Goal: Information Seeking & Learning: Learn about a topic

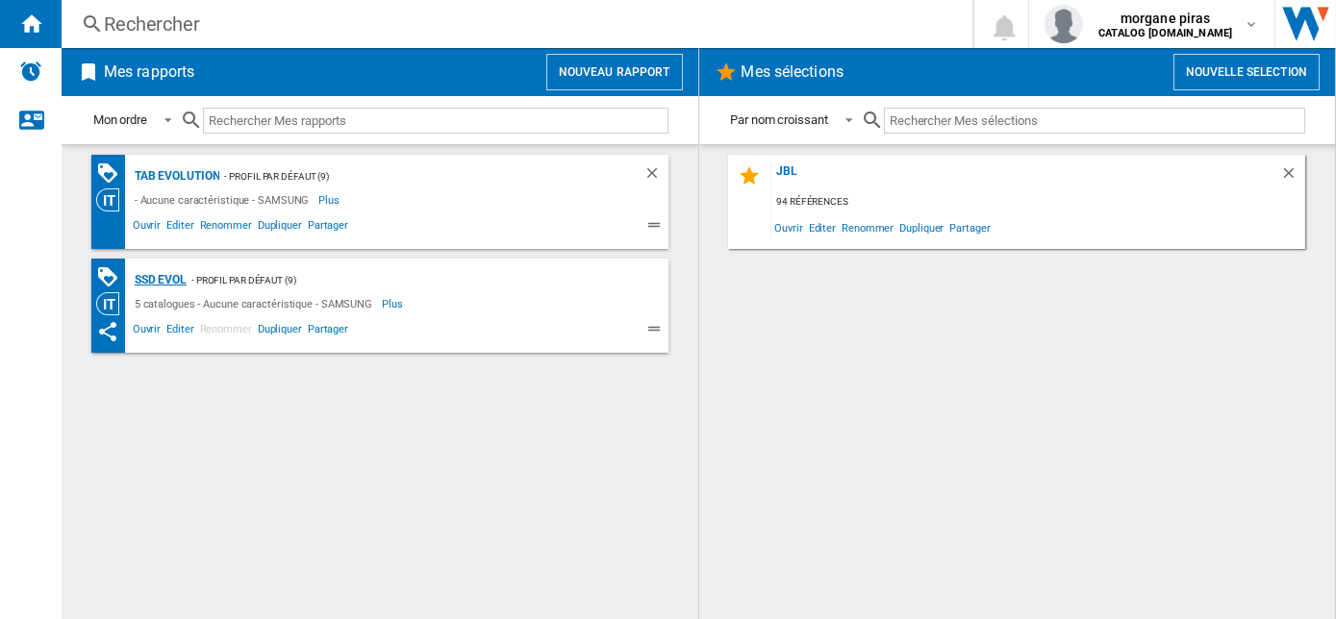
click at [143, 276] on div "SSD Evol" at bounding box center [158, 280] width 57 height 24
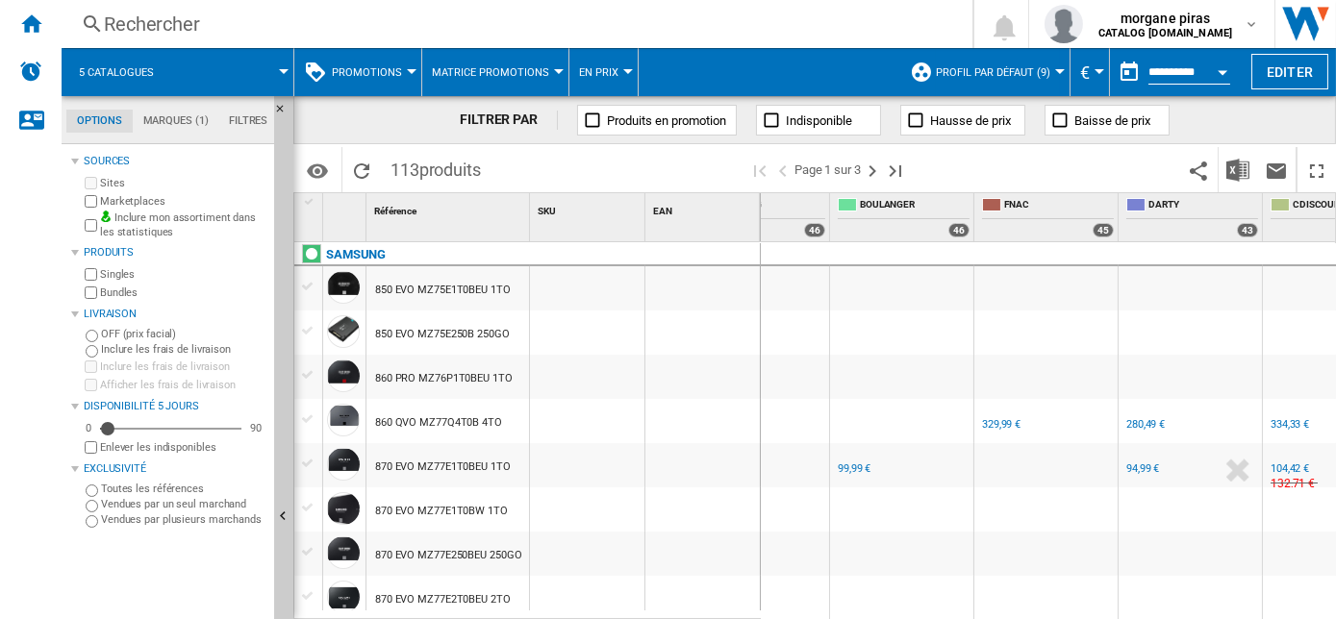
scroll to position [0, 117]
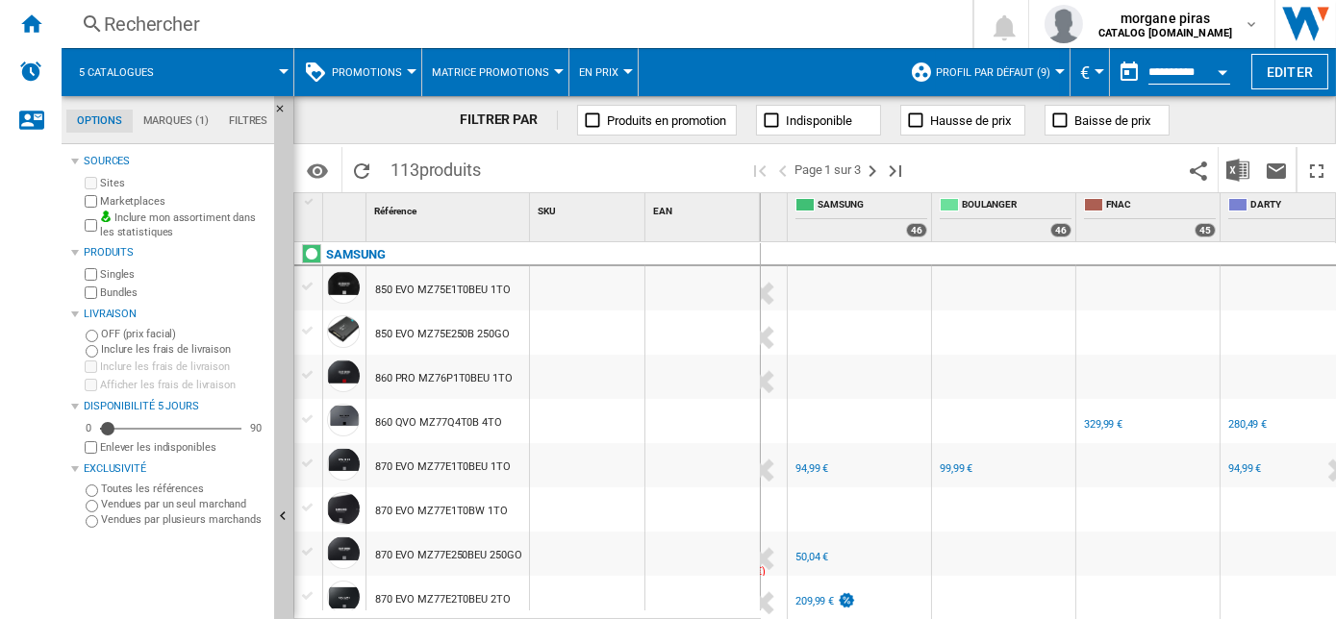
click at [859, 468] on div "FR SAMSUNG -1.0 % 94,99 € % N/A NaN € ( 94,99 € ) SAMSUNG : FR SAMSUNG" at bounding box center [860, 470] width 136 height 44
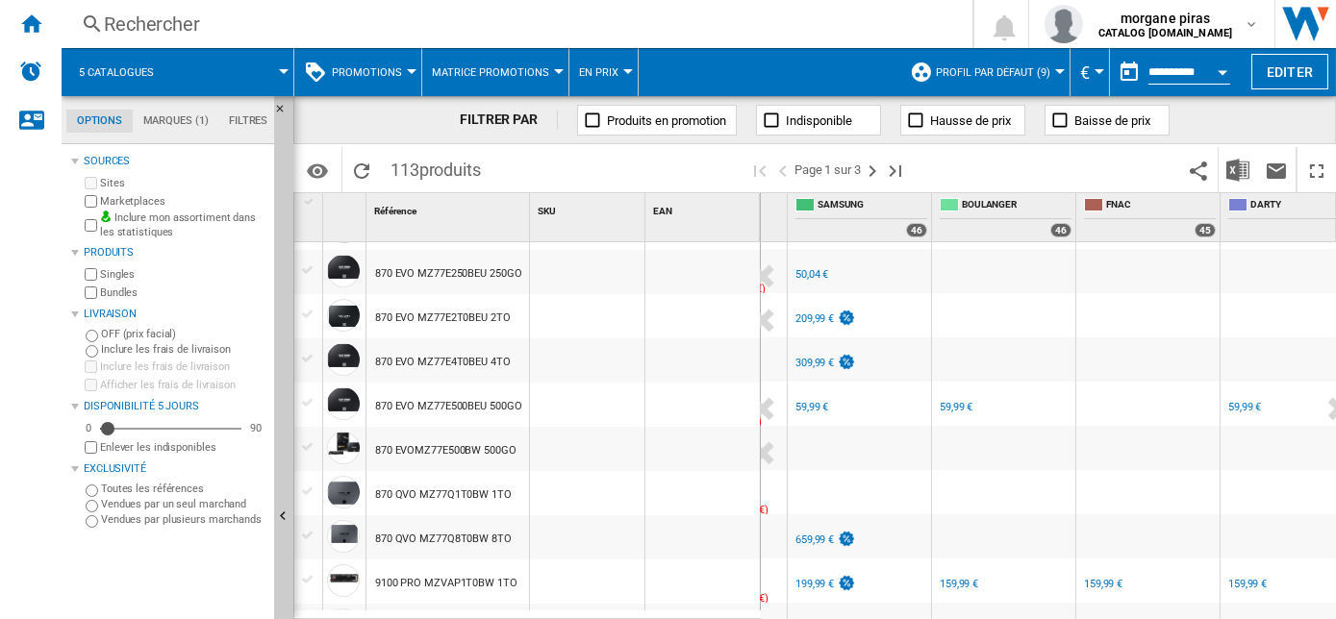
scroll to position [283, 0]
click at [895, 392] on div "FR SAMSUNG" at bounding box center [860, 393] width 136 height 12
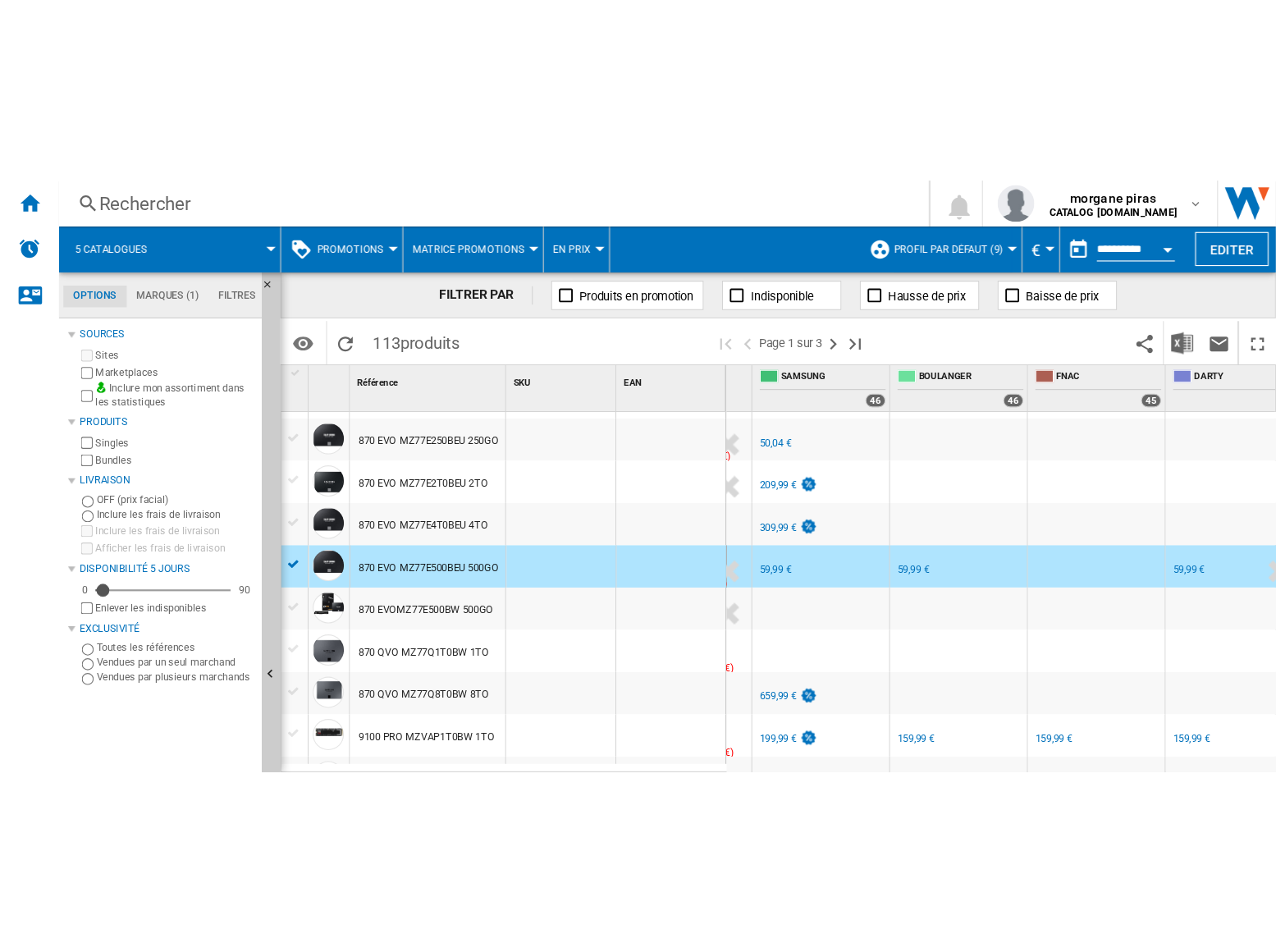
scroll to position [287, 0]
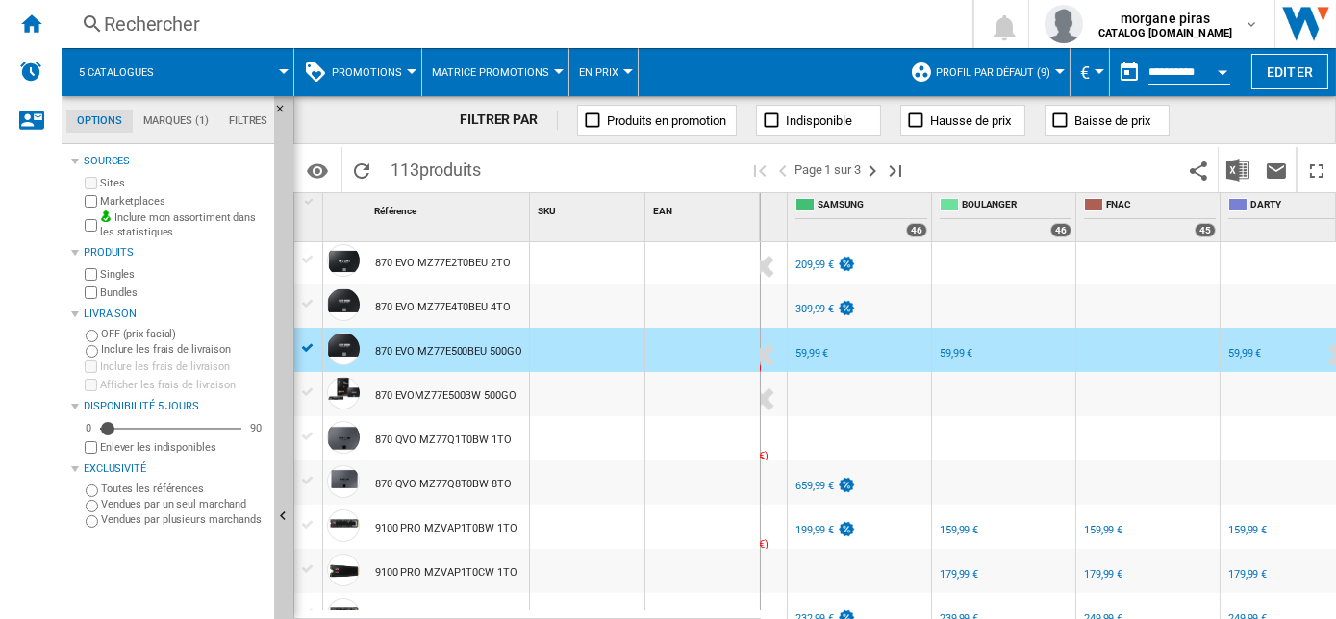
click at [891, 525] on div "FR SAMSUNG -1.0 % 199,99 € % N/A NaN € ( 199,99 € ) SAMSUNG : FR SAMSUNG" at bounding box center [860, 532] width 136 height 44
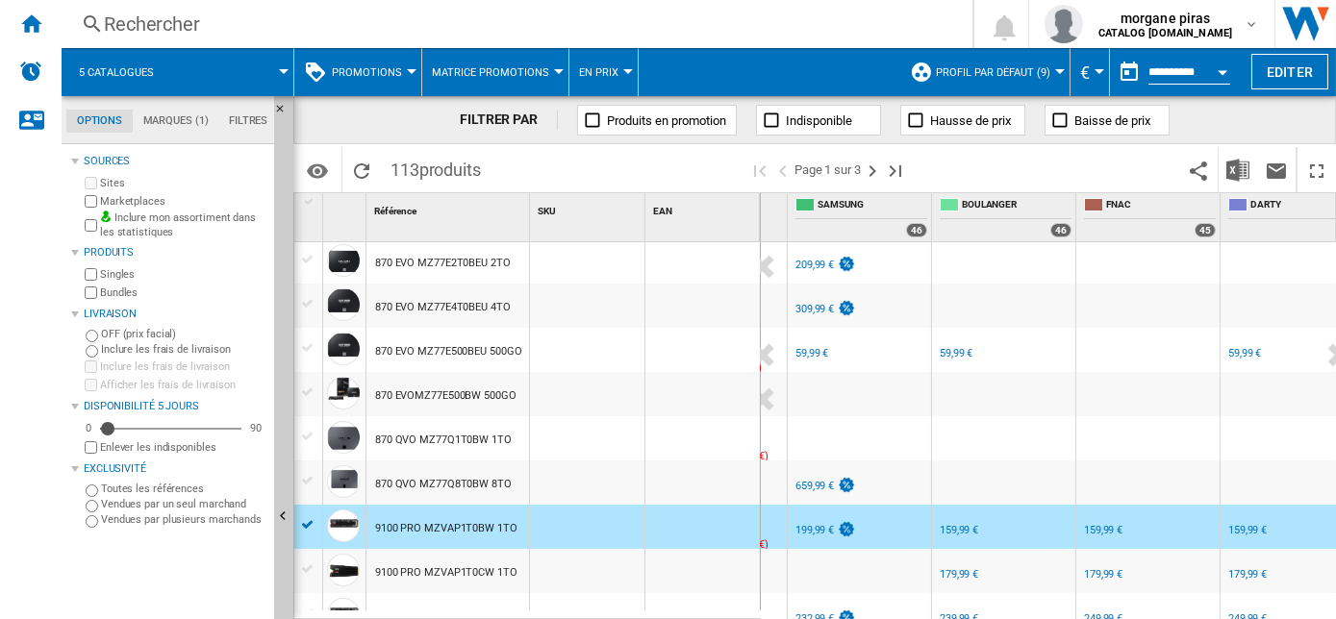
click at [644, 14] on div "Rechercher" at bounding box center [513, 24] width 819 height 27
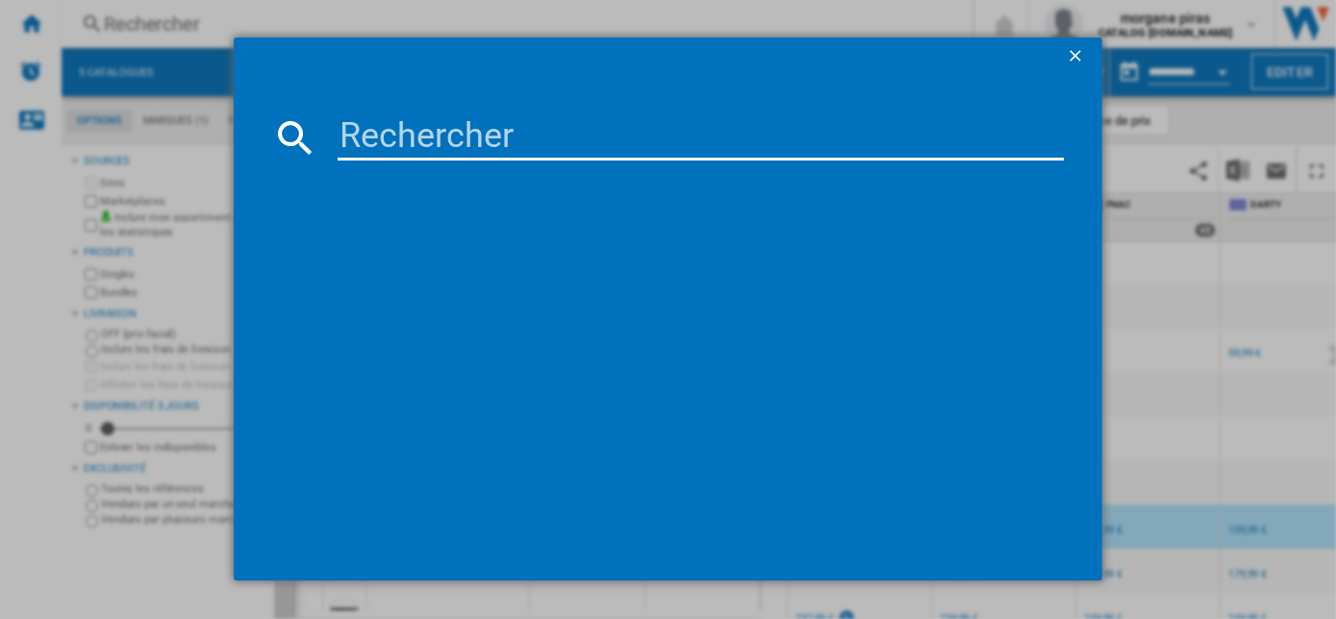
click at [1076, 54] on ng-md-icon "getI18NText('BUTTONS.CLOSE_DIALOG')" at bounding box center [1077, 57] width 23 height 23
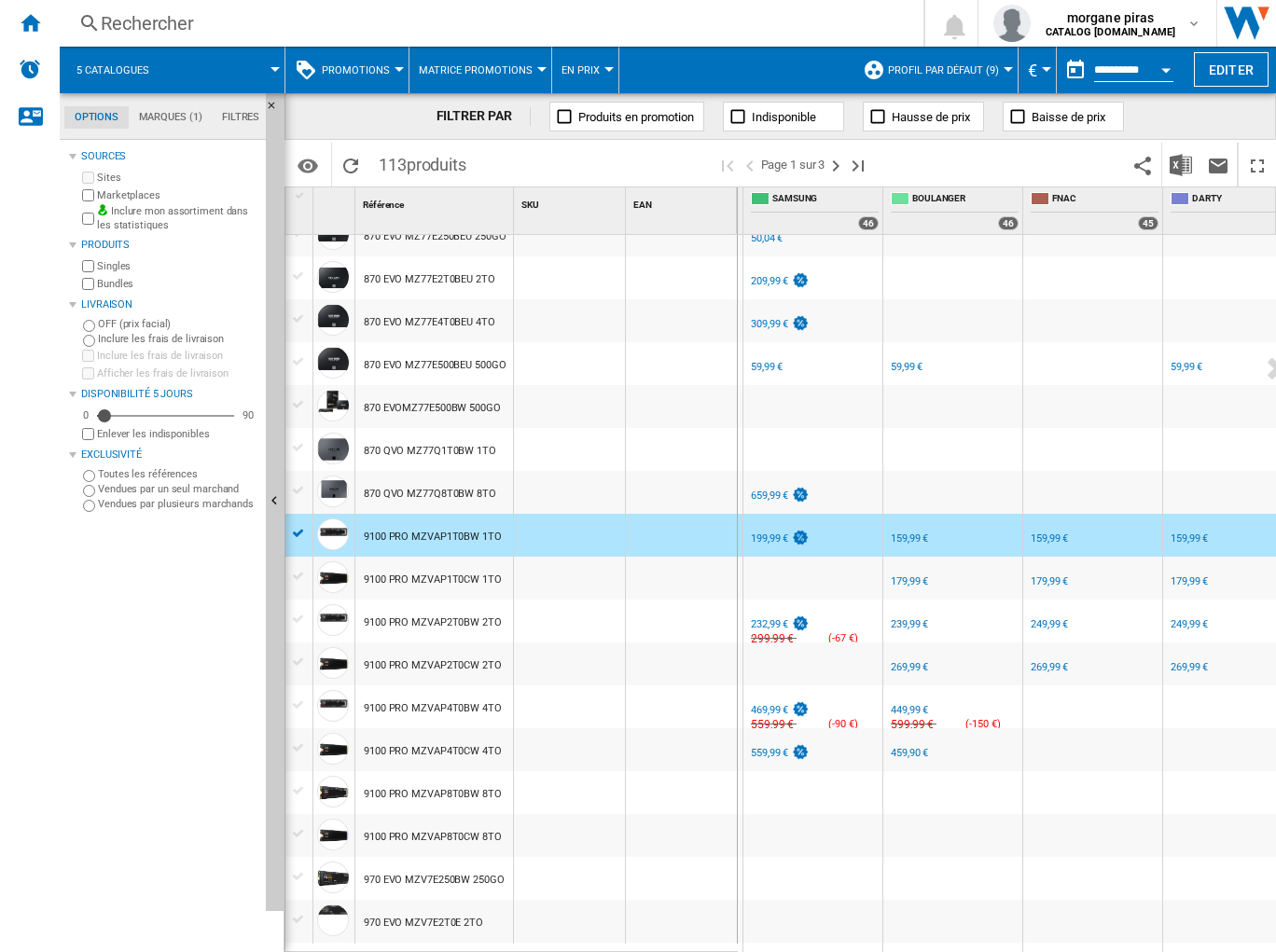
scroll to position [301, 0]
click at [769, 540] on div "199,99 €" at bounding box center [769, 540] width 37 height 13
click at [896, 538] on div "159,99 €" at bounding box center [909, 540] width 37 height 13
click at [843, 600] on div "FR SAMSUNG -1.0 % 232,99 € % N/A 299,99 € ( -67 € ) SAMSUNG : FR SAMSUNG" at bounding box center [813, 627] width 132 height 43
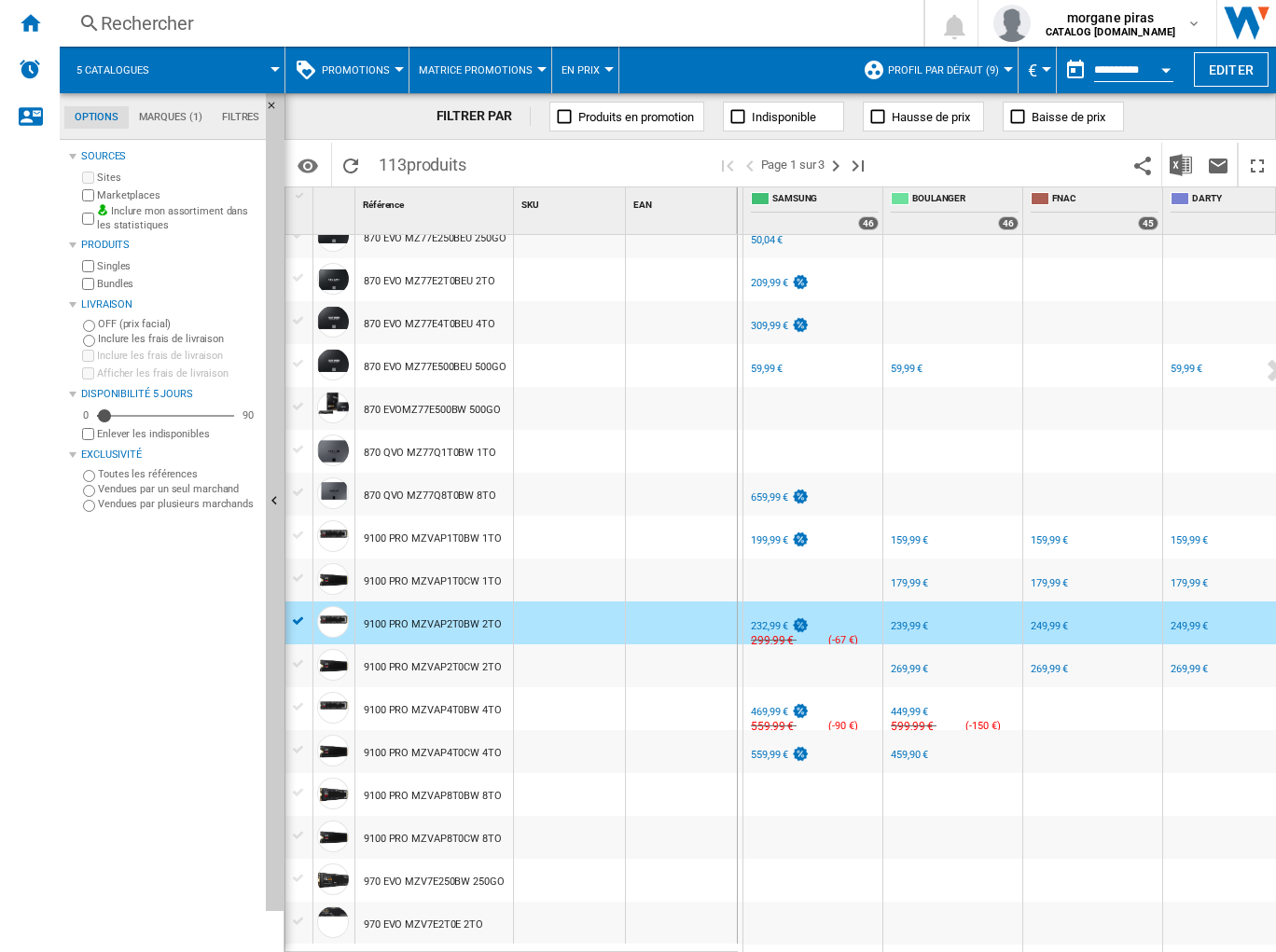
click at [753, 600] on div "232,99 €" at bounding box center [769, 626] width 37 height 13
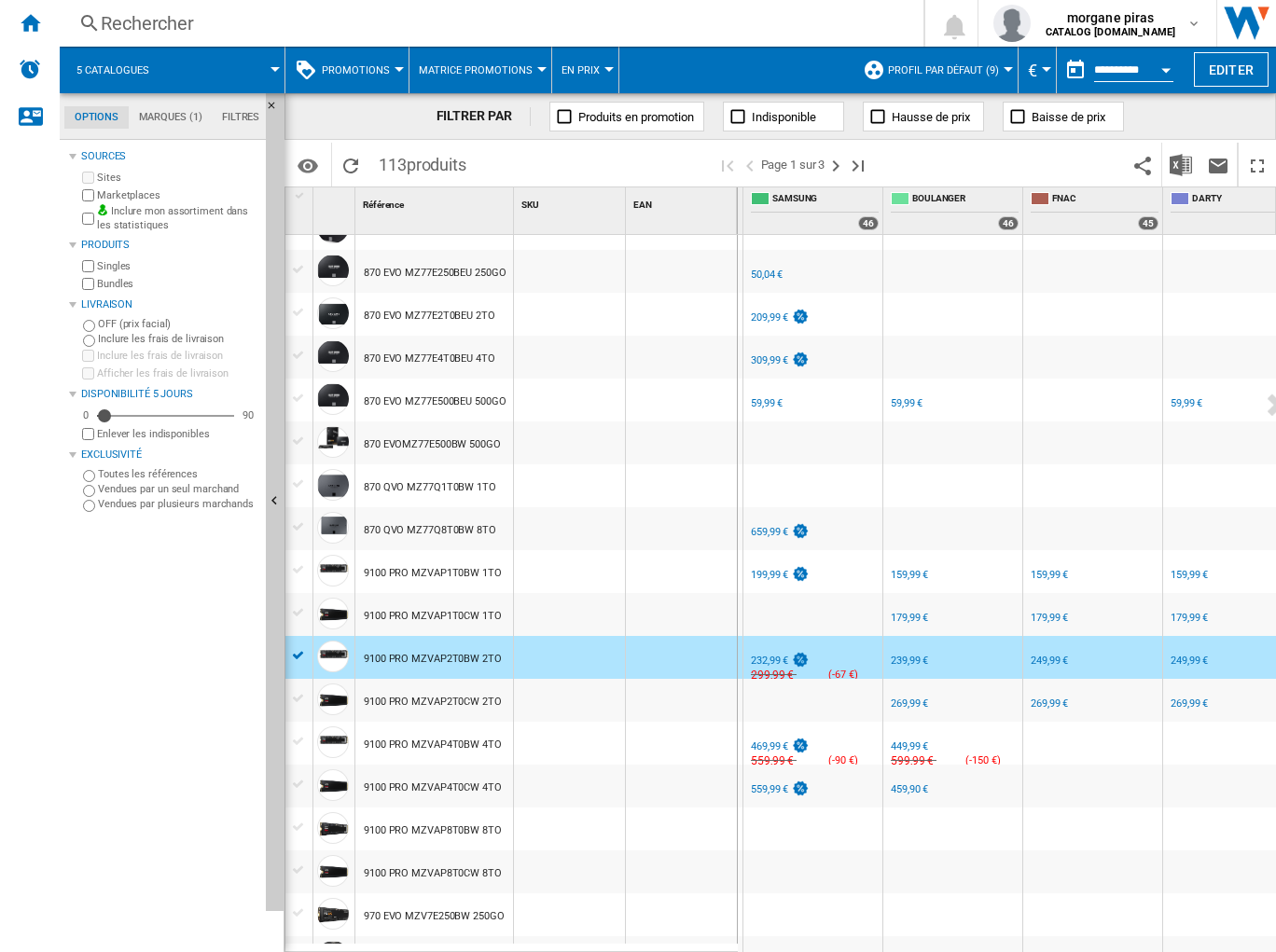
scroll to position [299, 0]
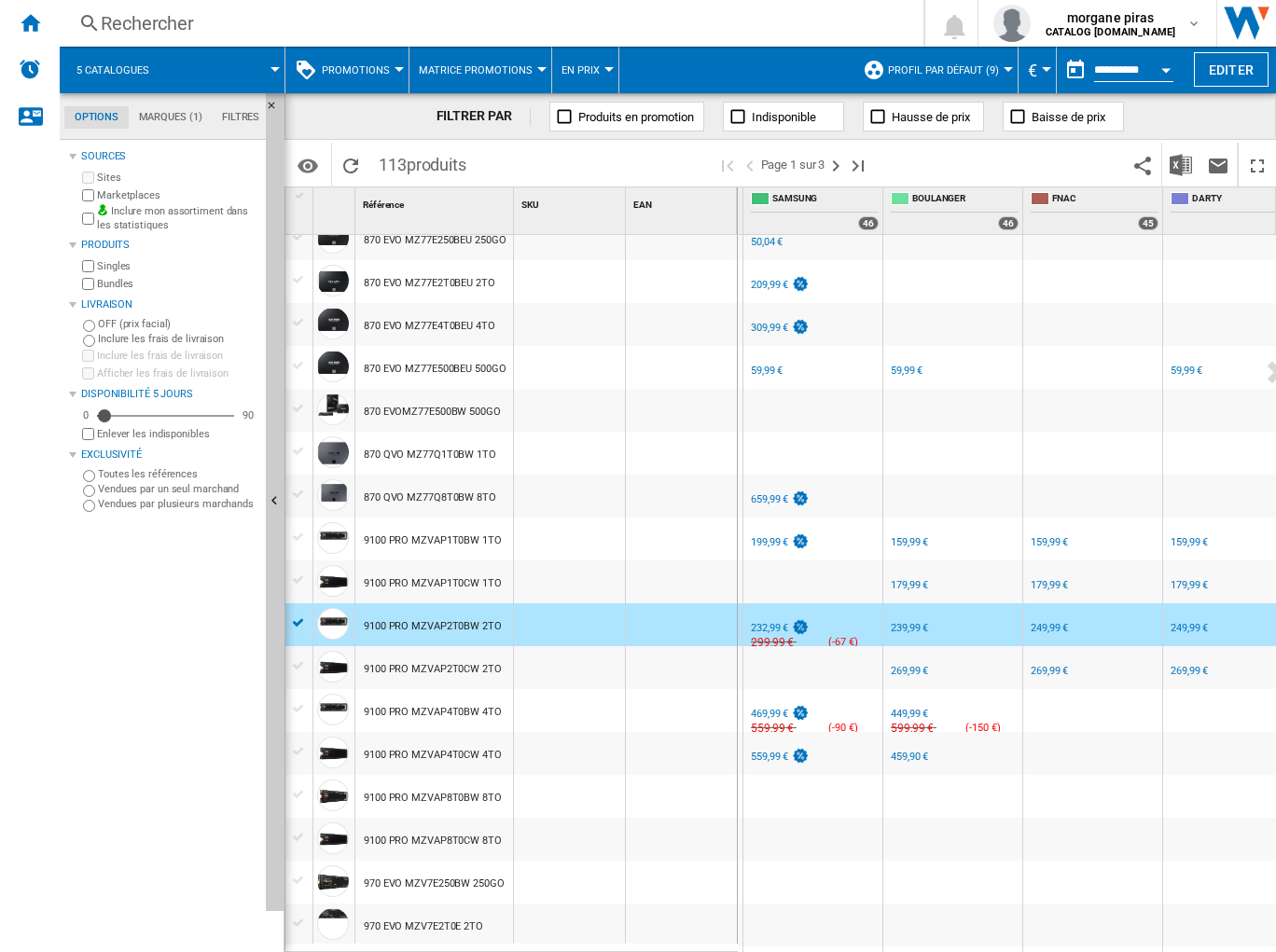
click at [904, 600] on div "239,99 €" at bounding box center [909, 628] width 37 height 13
click at [910, 600] on div "239,99 €" at bounding box center [909, 628] width 37 height 13
click at [1037, 600] on div "249,99 €" at bounding box center [1049, 628] width 37 height 13
click at [1190, 600] on div "249,99 €" at bounding box center [1189, 628] width 37 height 13
click at [844, 600] on div "FR SAMSUNG -1.0 % 469,99 € % N/A 559,99 € ( -90 € ) SAMSUNG : FR SAMSUNG" at bounding box center [813, 715] width 132 height 43
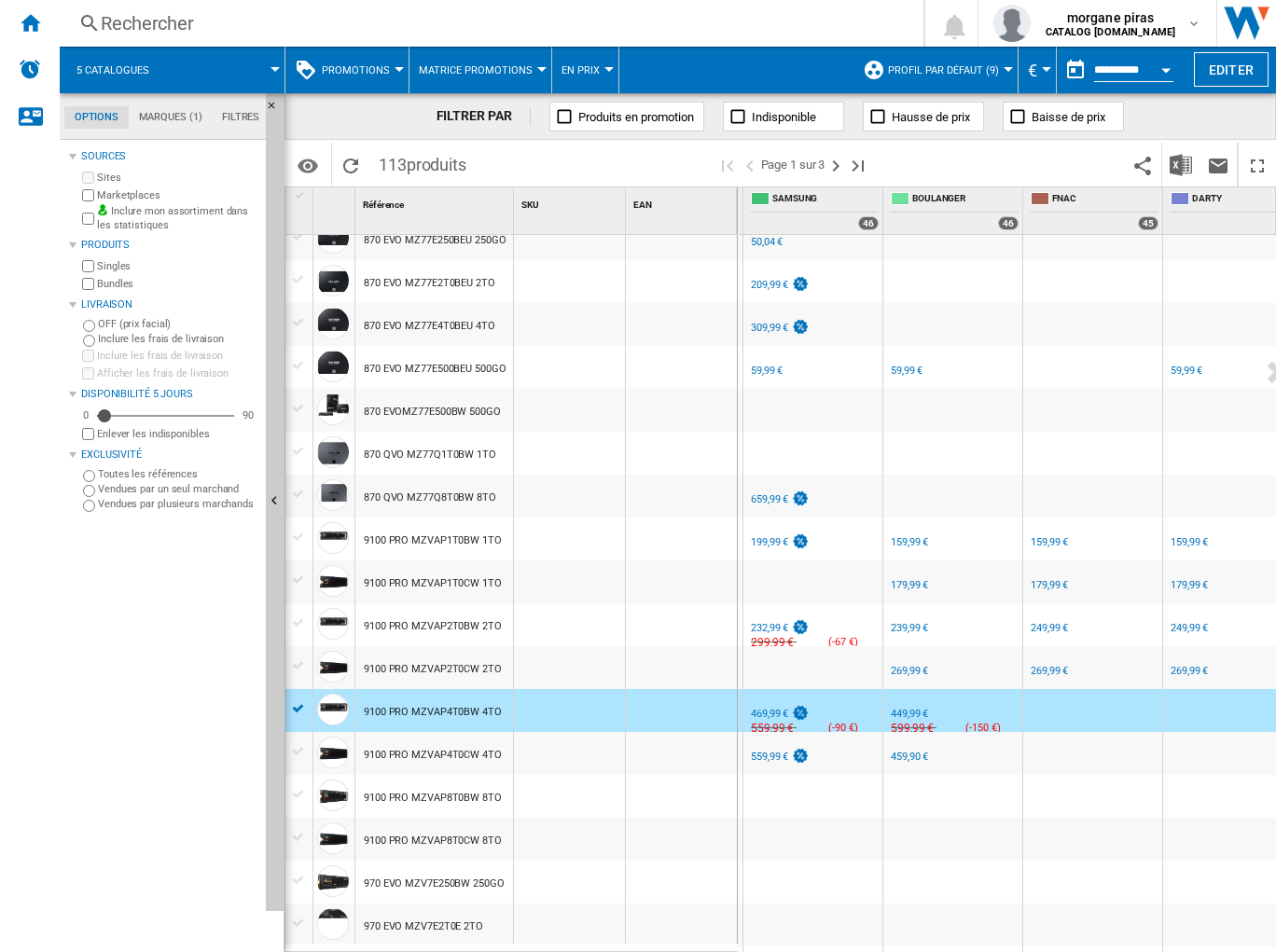
click at [763, 600] on div "469,99 €" at bounding box center [769, 714] width 37 height 13
click at [899, 600] on div "449,99 €" at bounding box center [909, 714] width 37 height 13
click at [844, 600] on div "FR SAMSUNG -1.0 % 559,99 € % N/A NaN € ( 559,99 € ) SAMSUNG : FR SAMSUNG" at bounding box center [813, 758] width 132 height 43
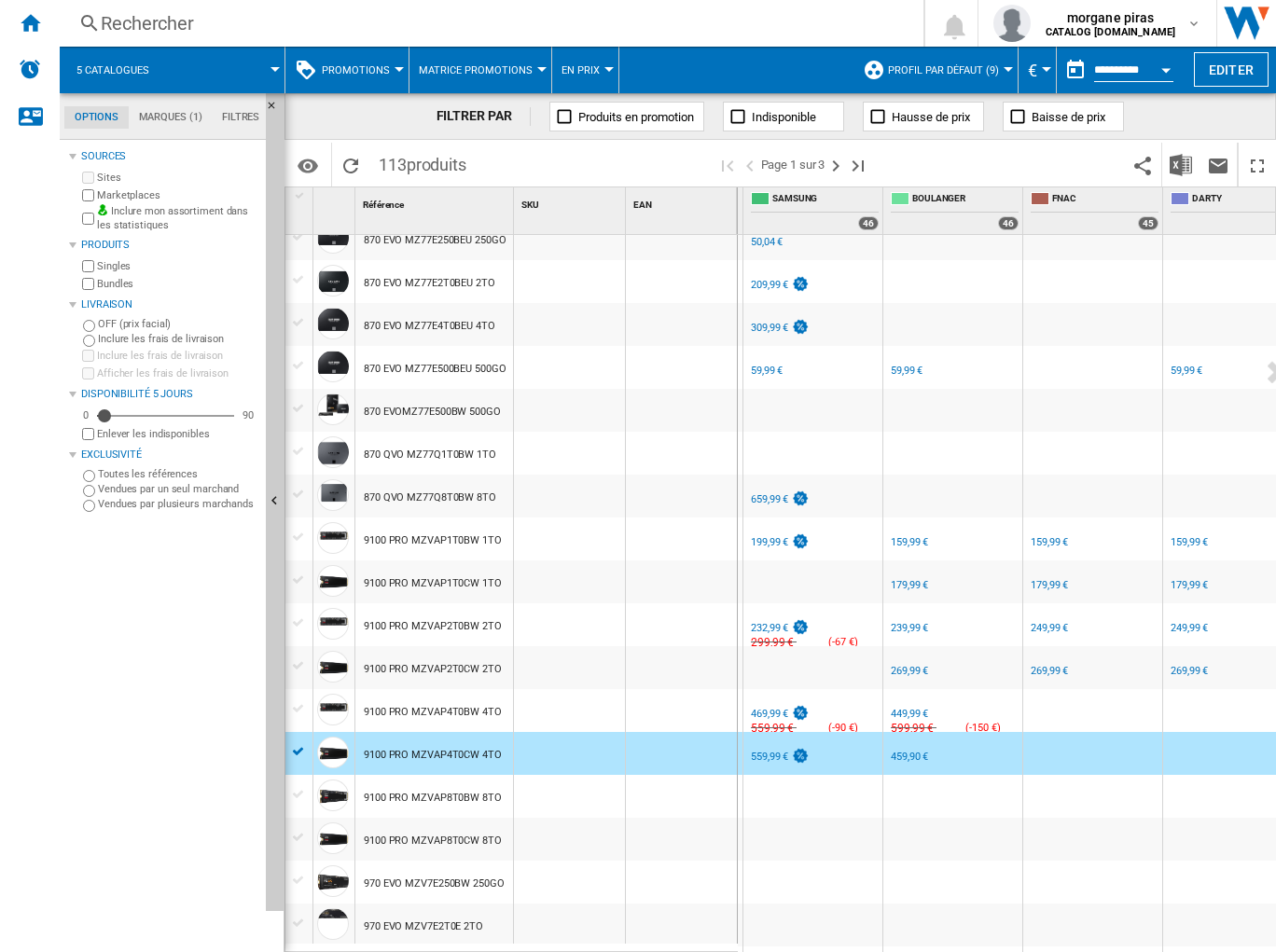
click at [766, 600] on div "559,99 €" at bounding box center [769, 756] width 37 height 13
click at [903, 600] on div "459,90 €" at bounding box center [909, 756] width 37 height 13
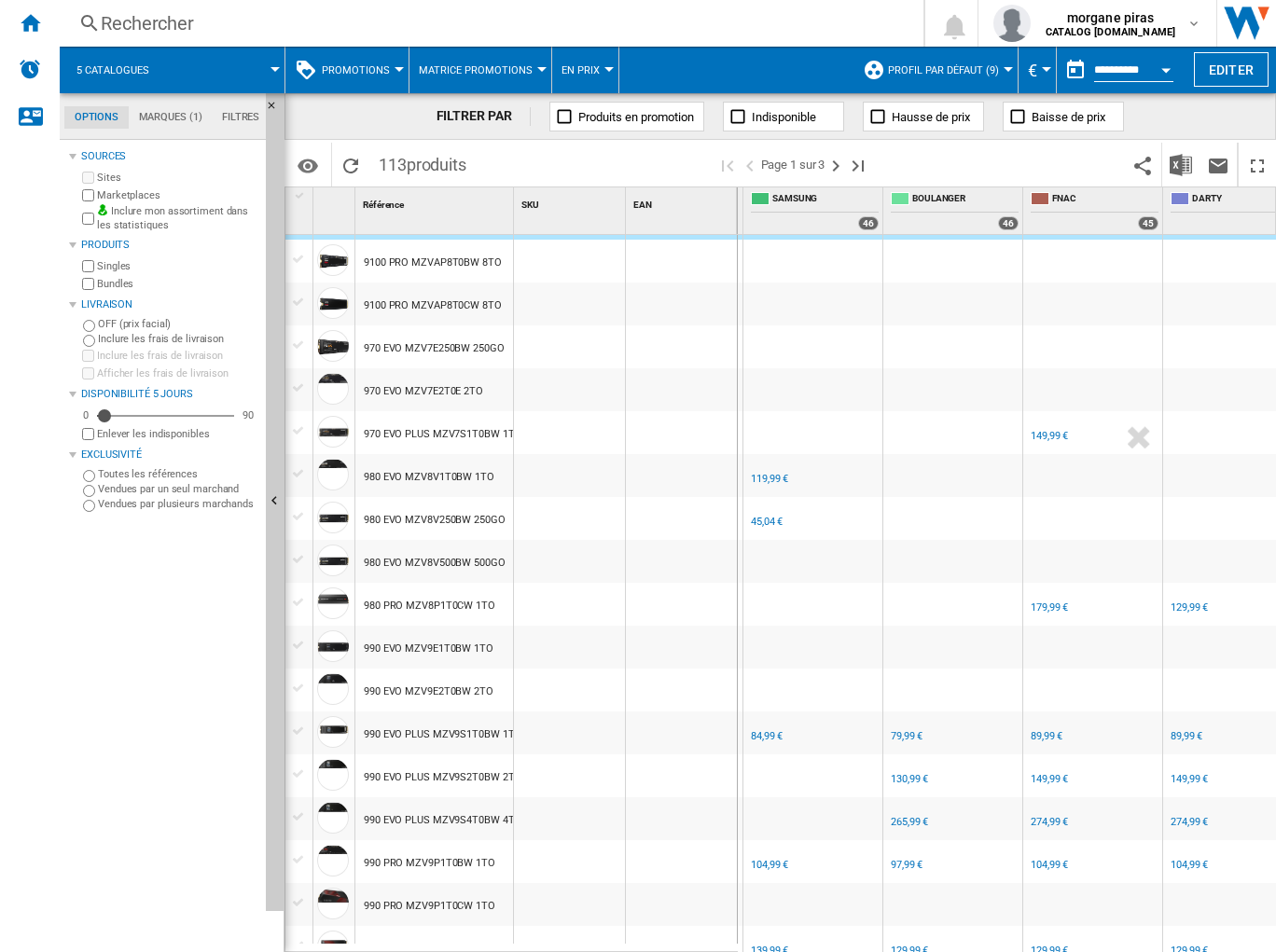
scroll to position [835, 0]
click at [821, 600] on div "FR SAMSUNG -1.0 % 84,99 € % N/A NaN € ( 84,99 € ) SAMSUNG : FR SAMSUNG" at bounding box center [813, 737] width 132 height 43
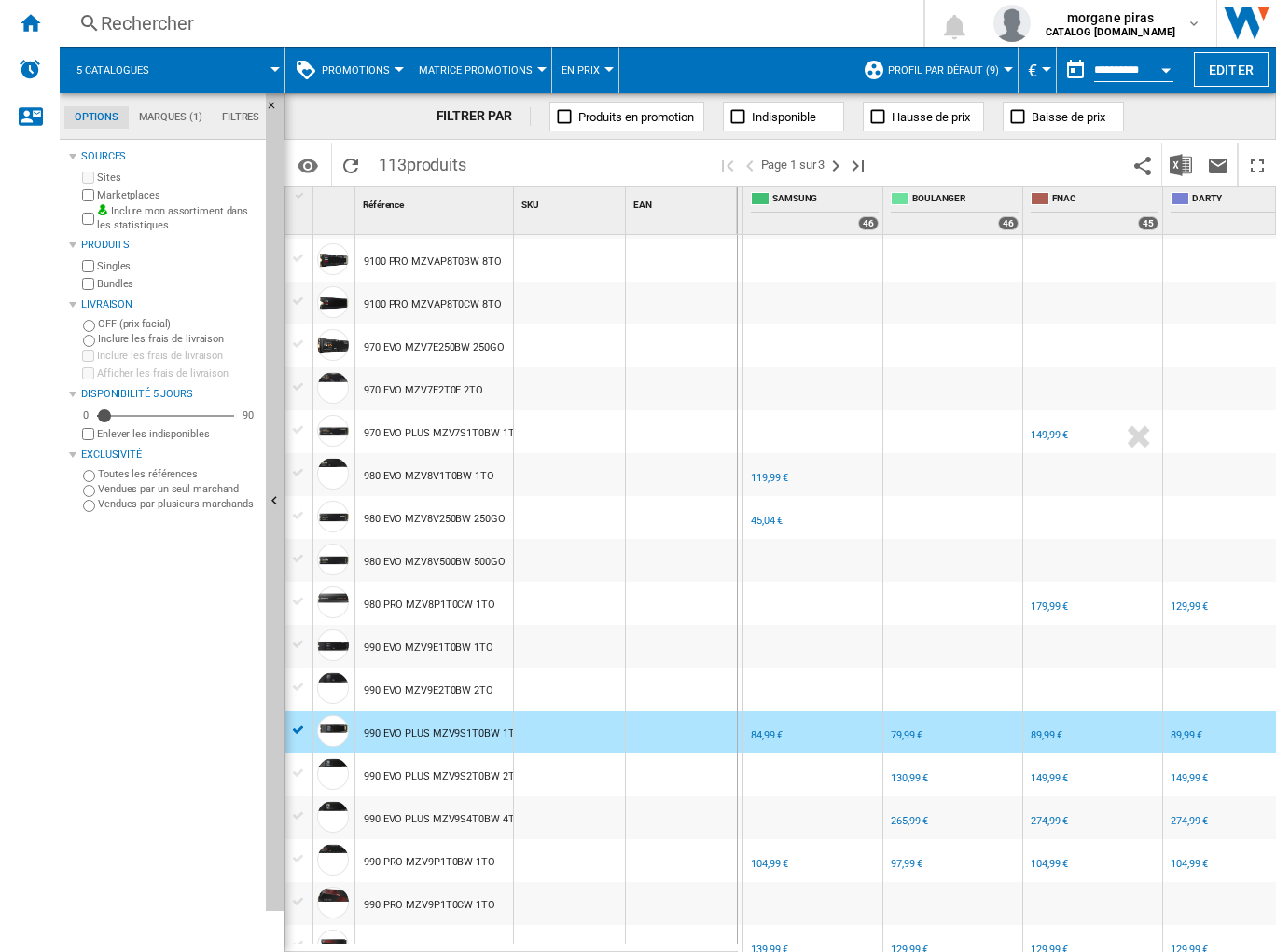
click at [765, 600] on div "84,99 €" at bounding box center [766, 735] width 32 height 13
click at [907, 600] on div "79,99 €" at bounding box center [907, 735] width 32 height 13
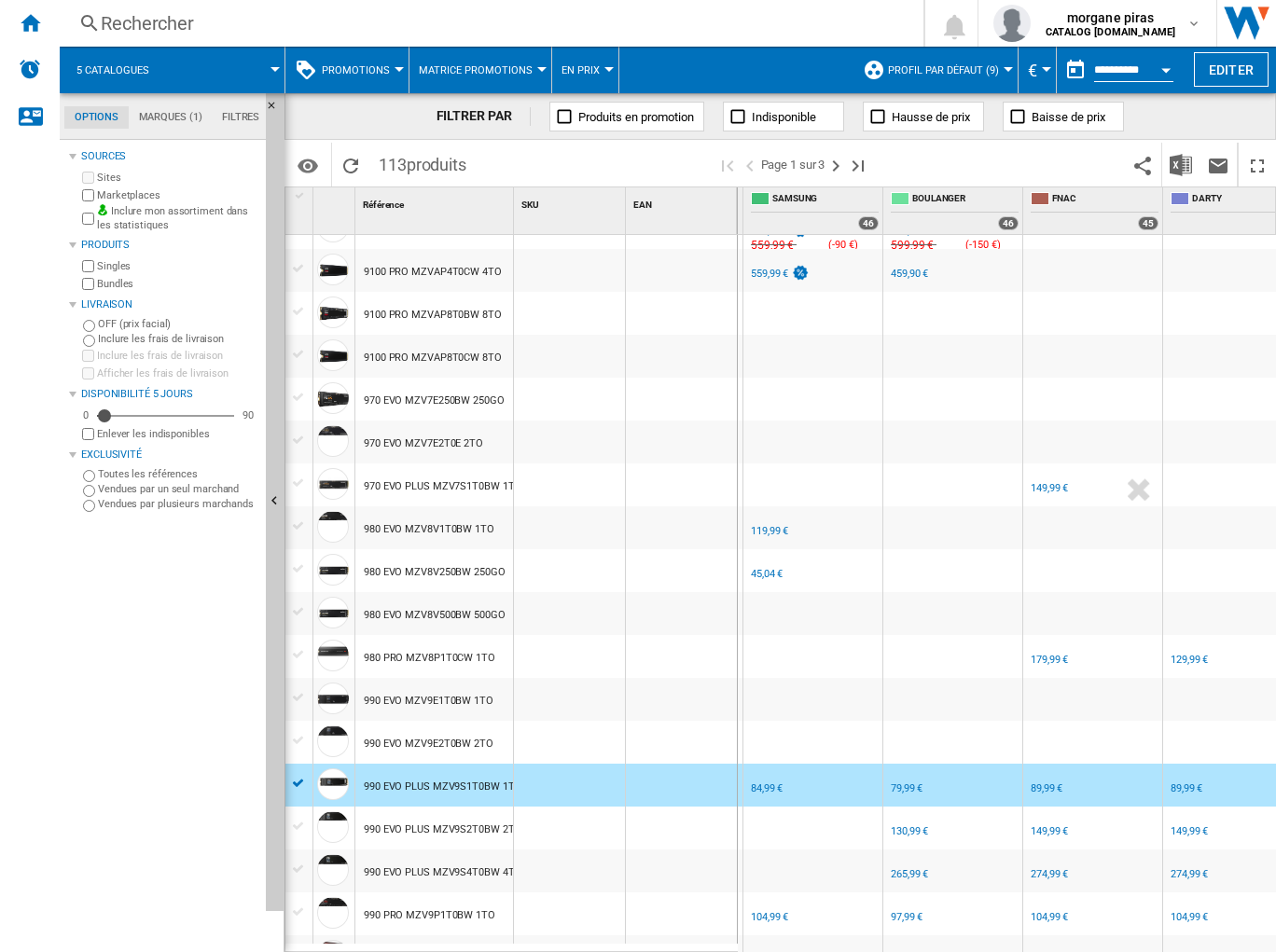
scroll to position [909, 0]
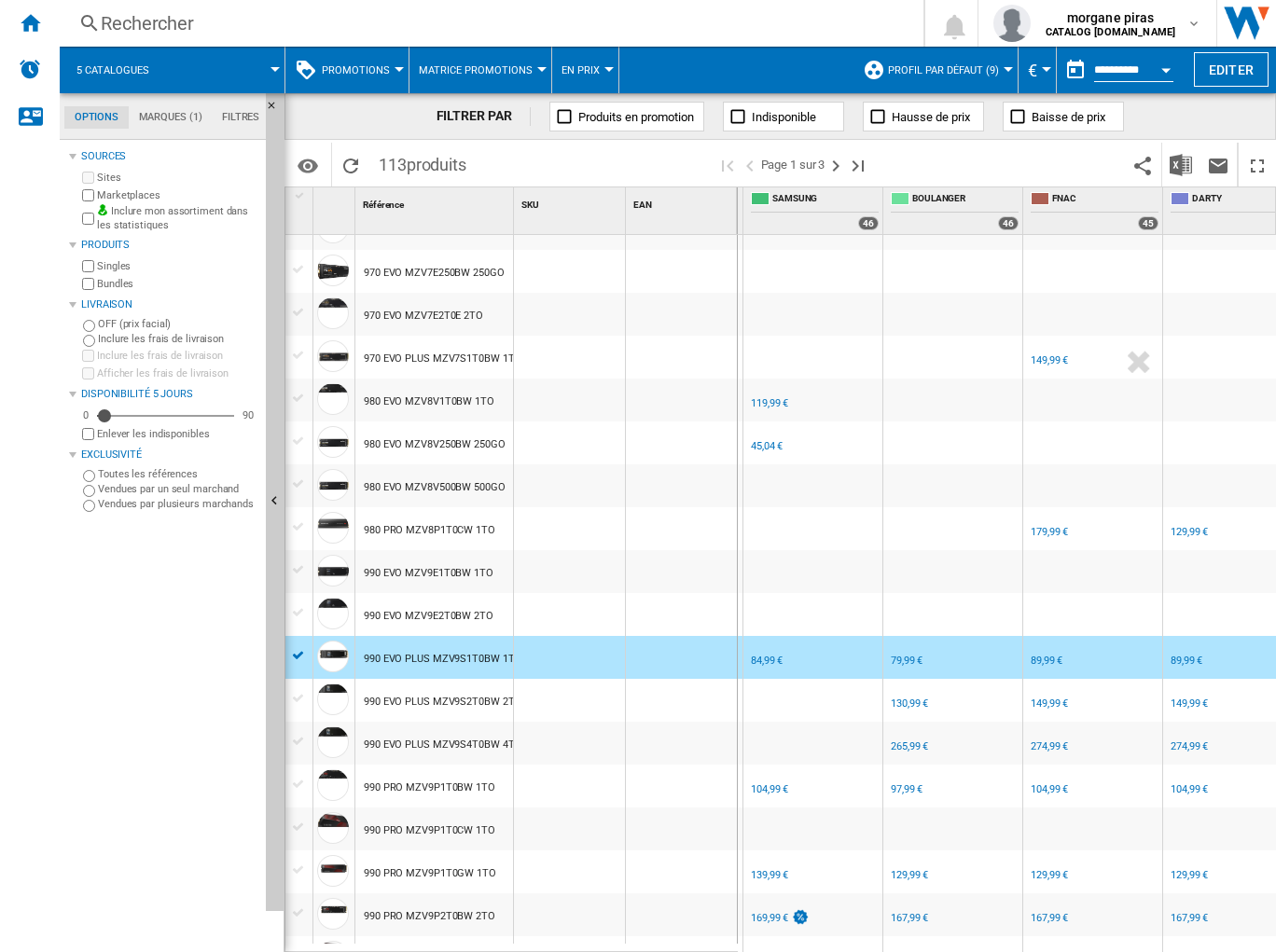
click at [901, 600] on div "79,99 €" at bounding box center [907, 660] width 32 height 13
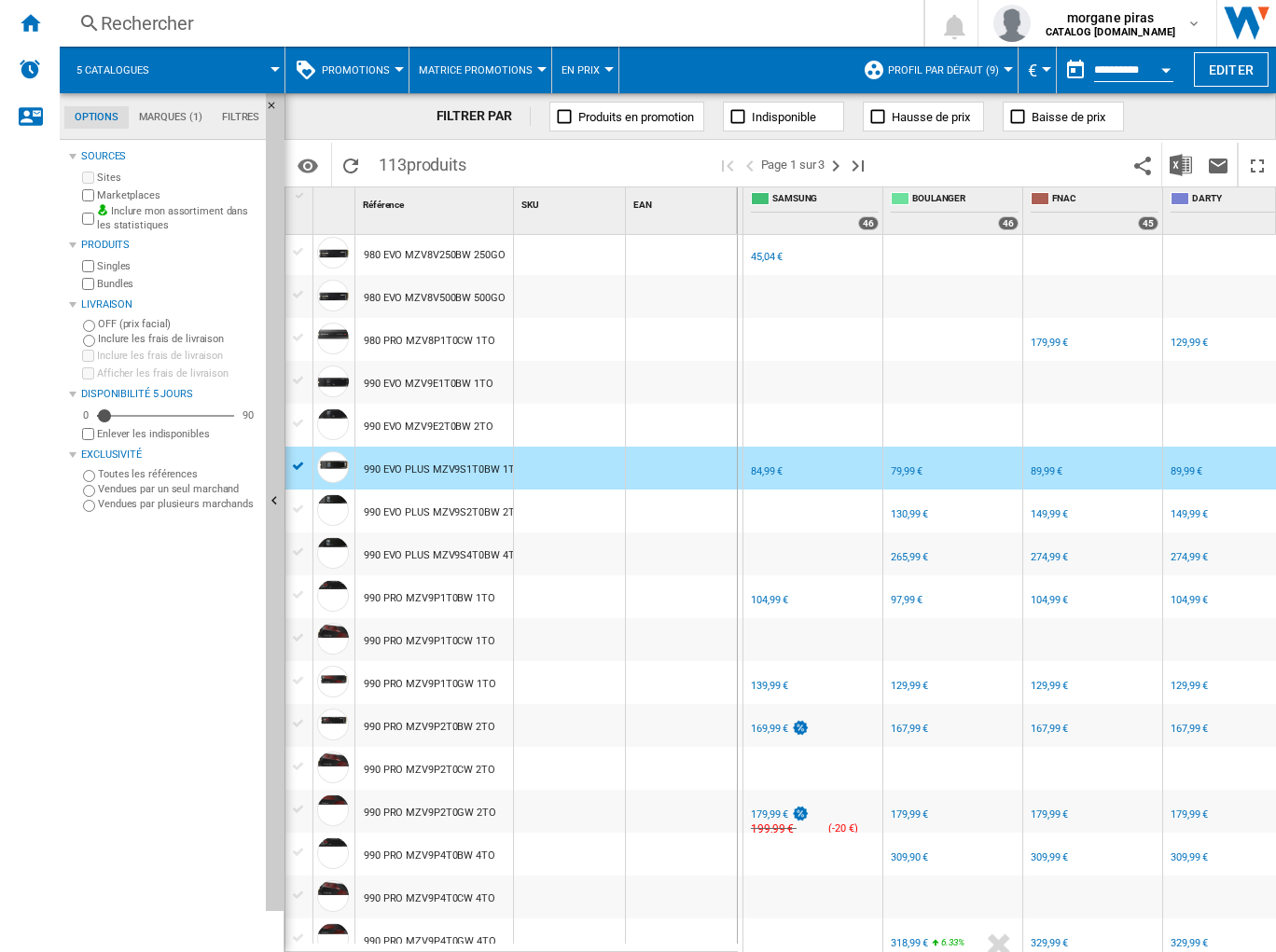
click at [821, 583] on div "FR SAMSUNG" at bounding box center [813, 586] width 132 height 12
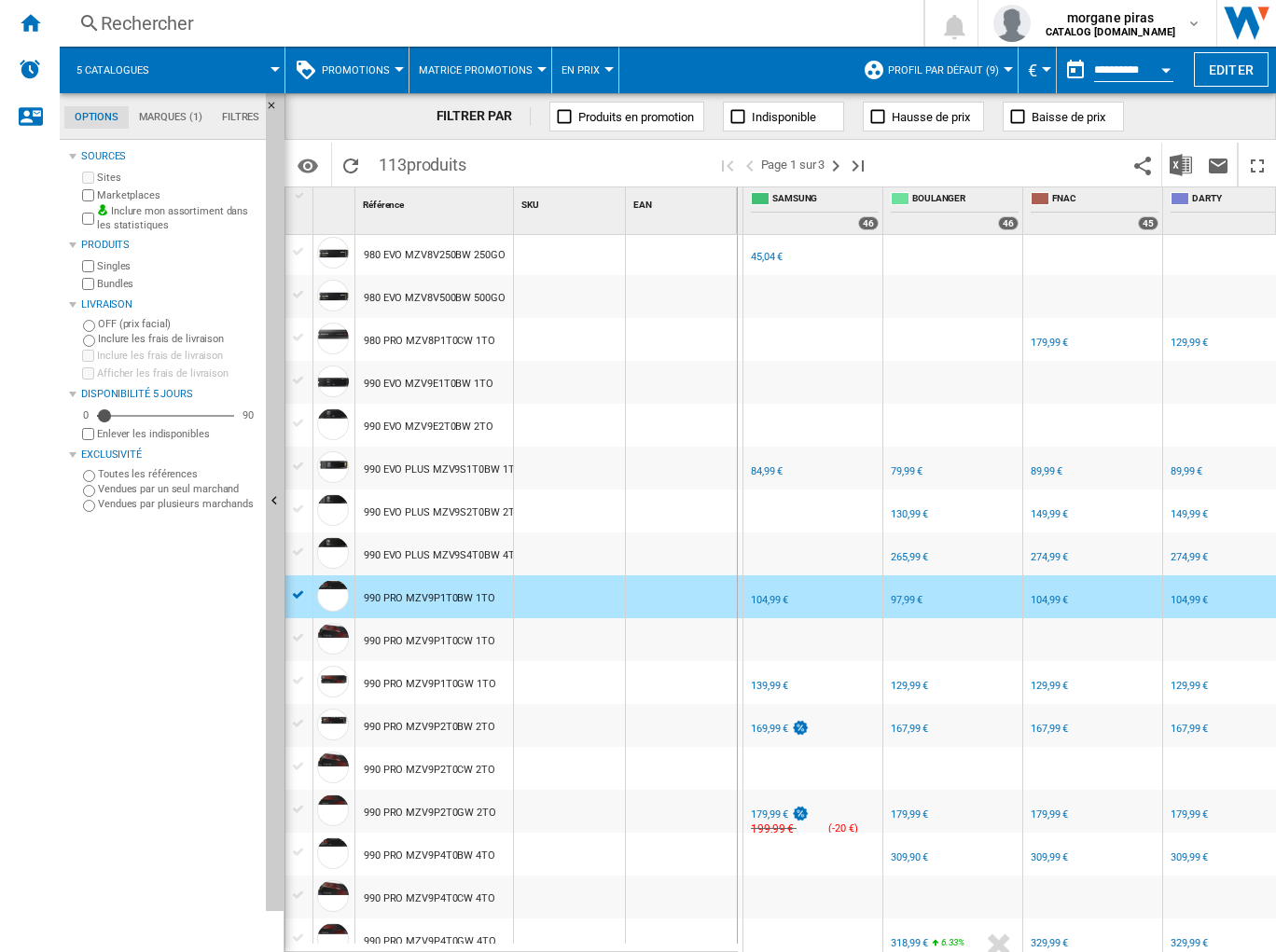
click at [822, 600] on div "FR SAMSUNG -1.0 % 139,99 € % N/A NaN € ( 139,99 € ) SAMSUNG : FR SAMSUNG" at bounding box center [813, 687] width 132 height 43
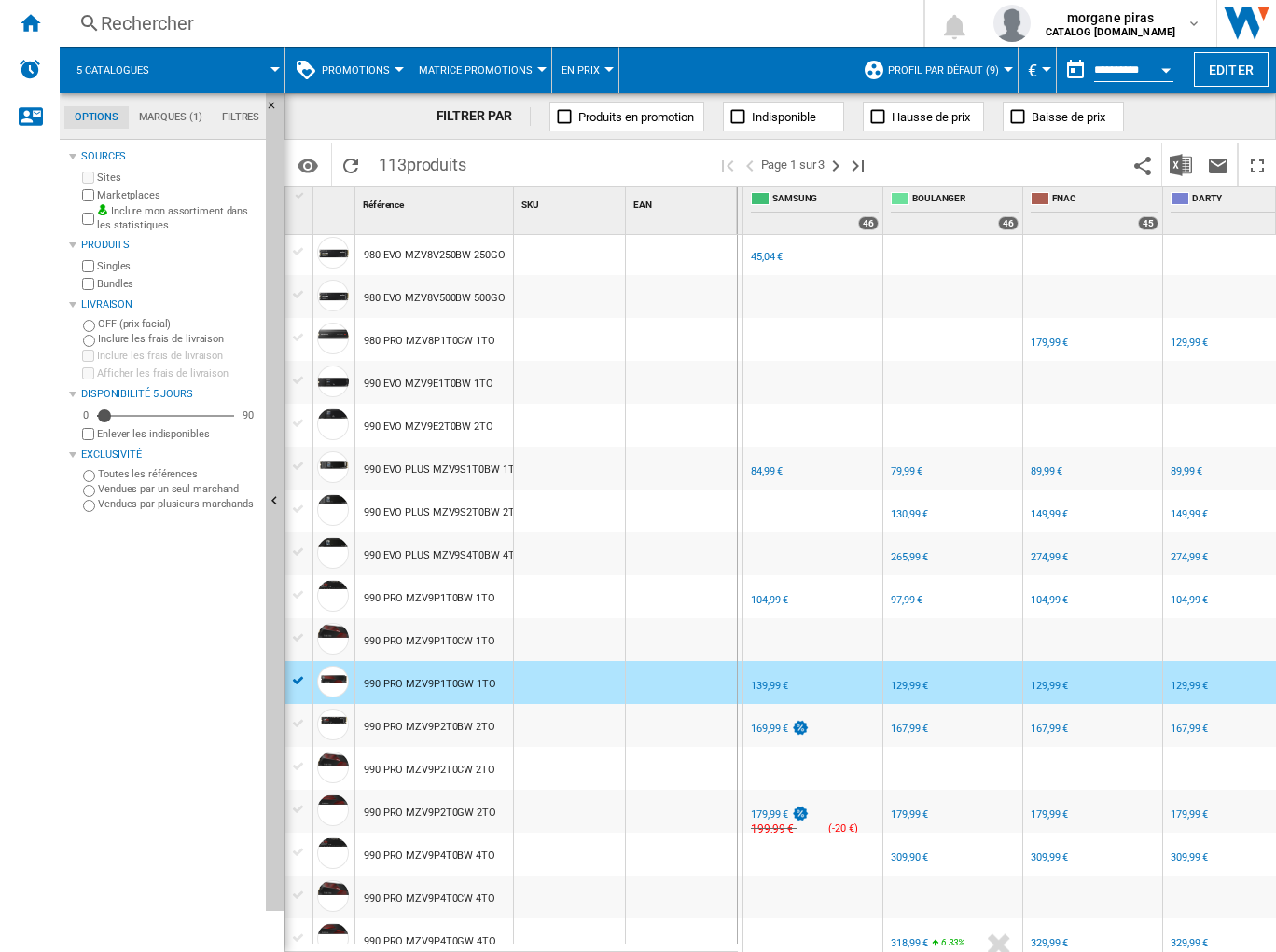
click at [758, 600] on div "139,99 €" at bounding box center [769, 685] width 37 height 13
click at [912, 600] on div "129,99 €" at bounding box center [909, 685] width 37 height 13
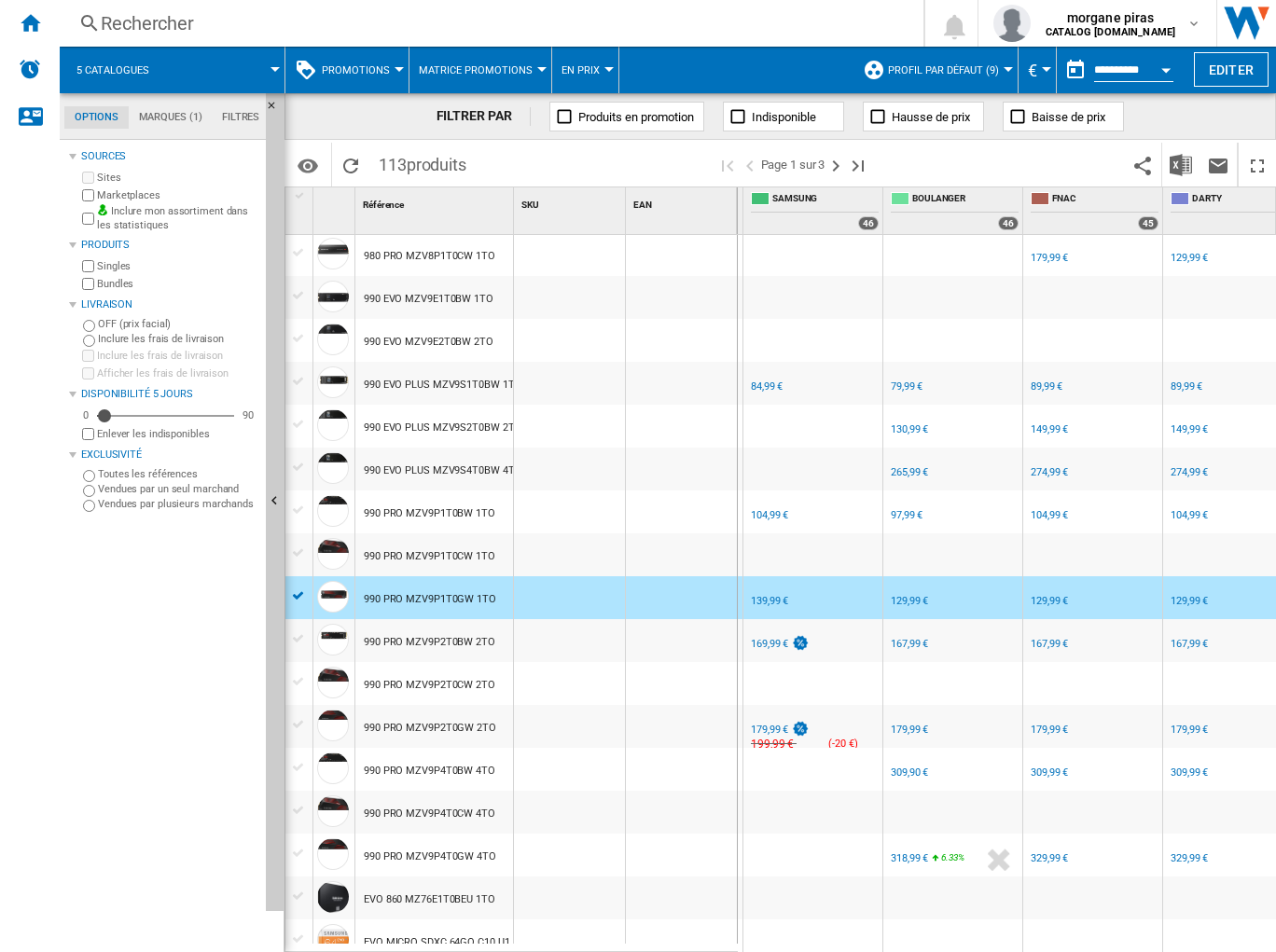
click at [843, 600] on div "FR SAMSUNG -1.0 % 169,99 € % N/A NaN € ( 169,99 € ) SAMSUNG : FR SAMSUNG" at bounding box center [813, 646] width 132 height 43
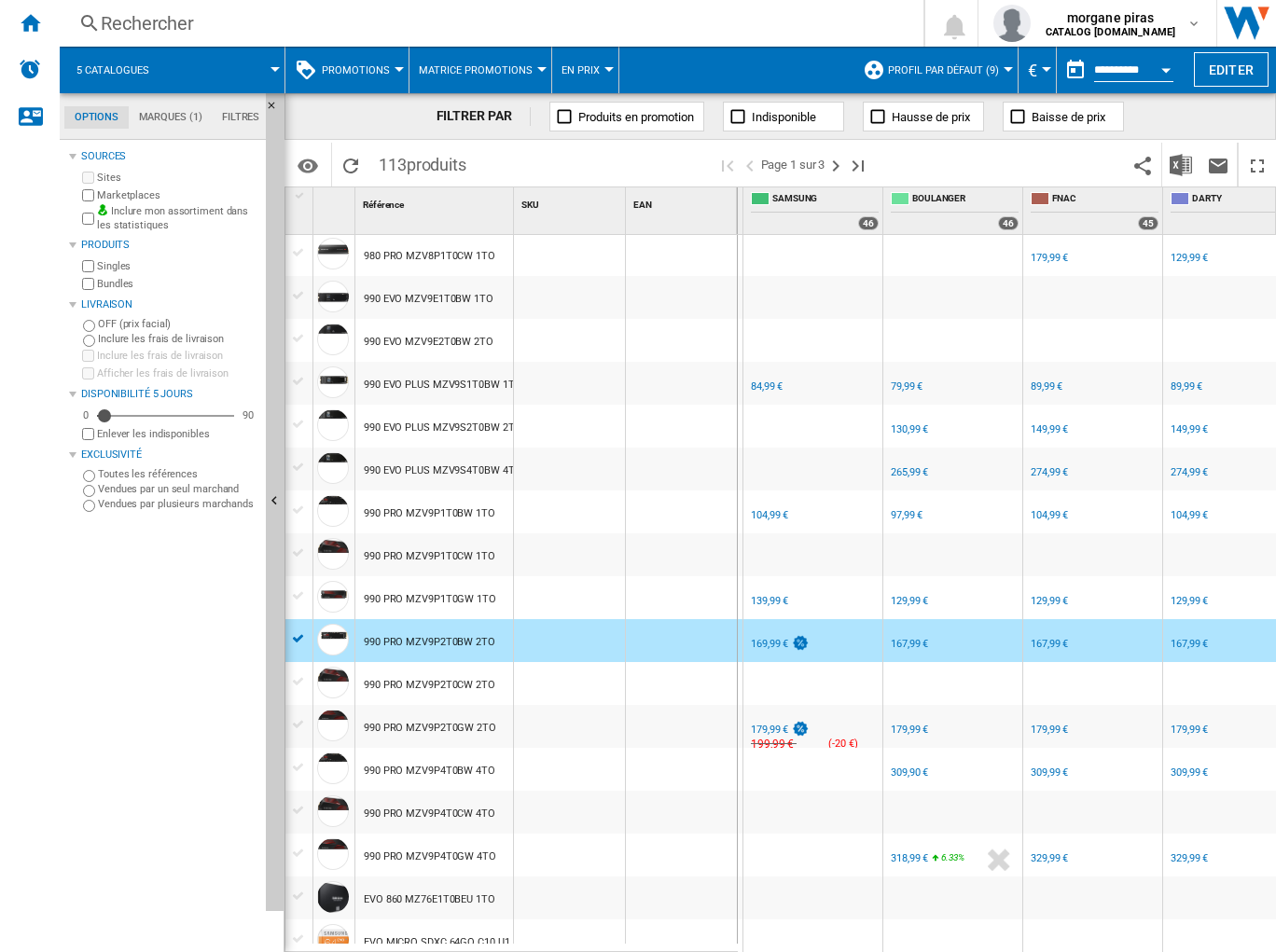
scroll to position [1273, 0]
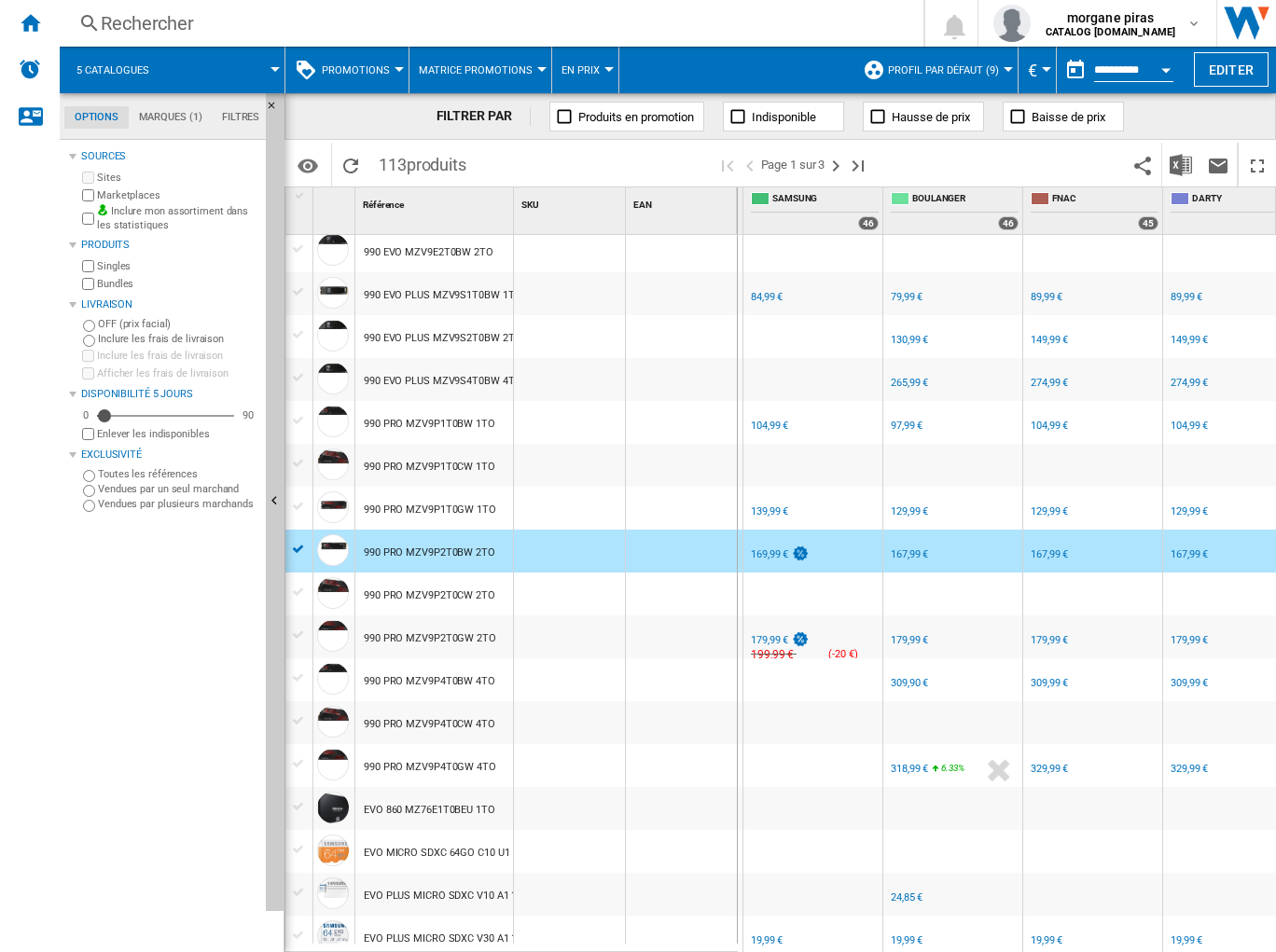
click at [854, 600] on div "FR SAMSUNG" at bounding box center [813, 626] width 132 height 12
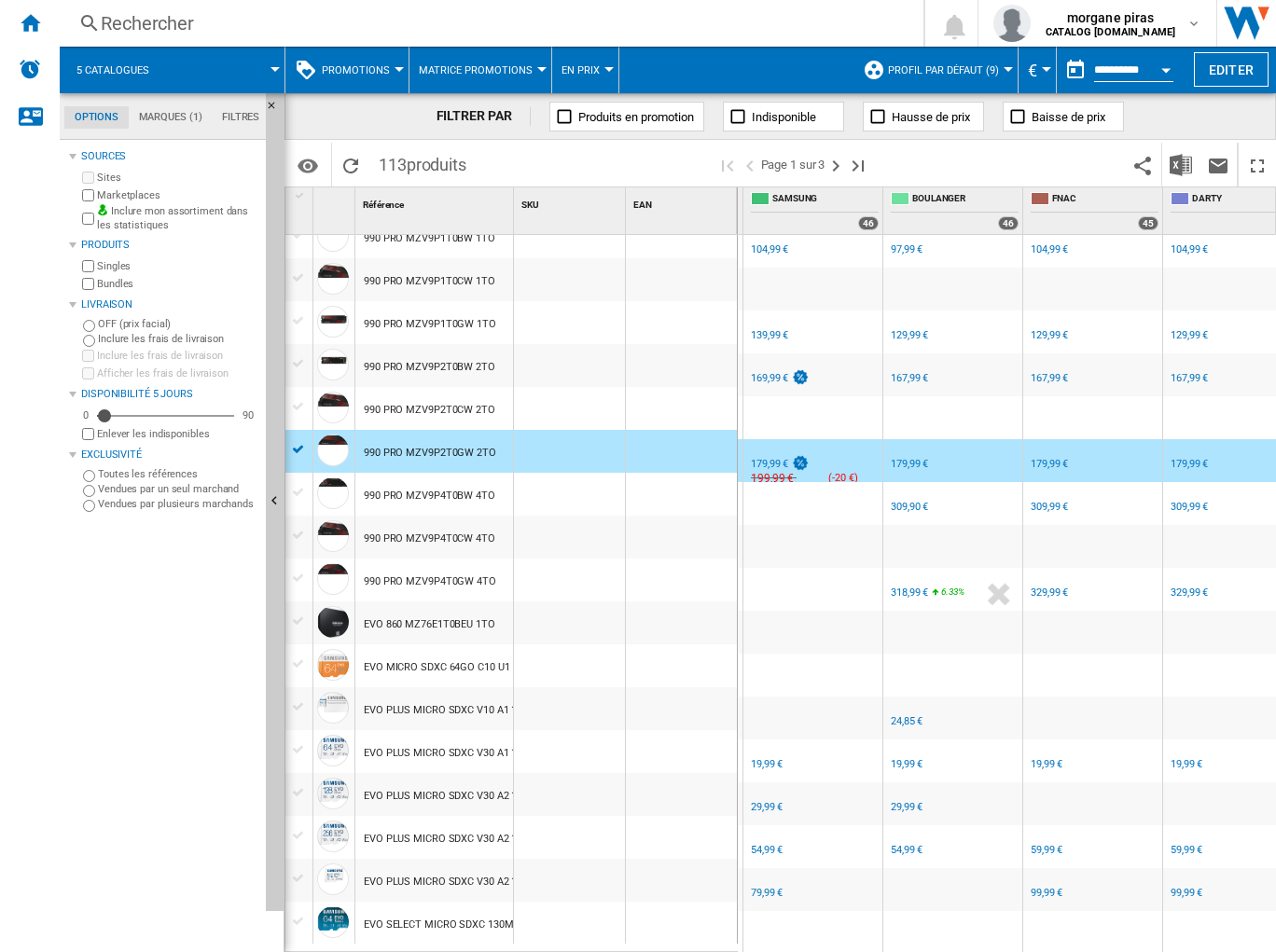
scroll to position [1452, 0]
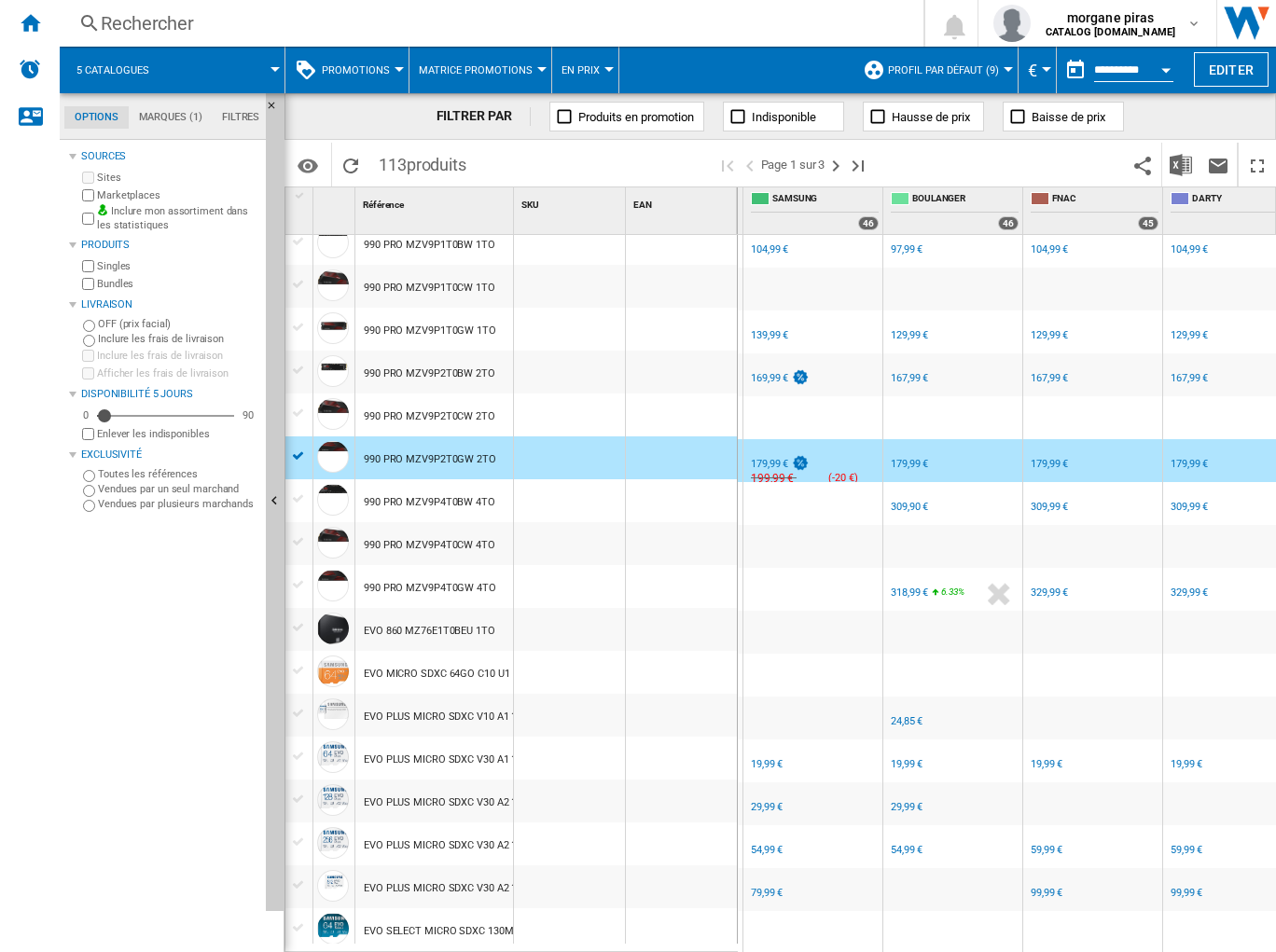
click at [830, 600] on div "FR SAMSUNG -1.0 % 19,99 € % N/A NaN € ( 19,99 € ) SAMSUNG : FR SAMSUNG" at bounding box center [813, 766] width 132 height 43
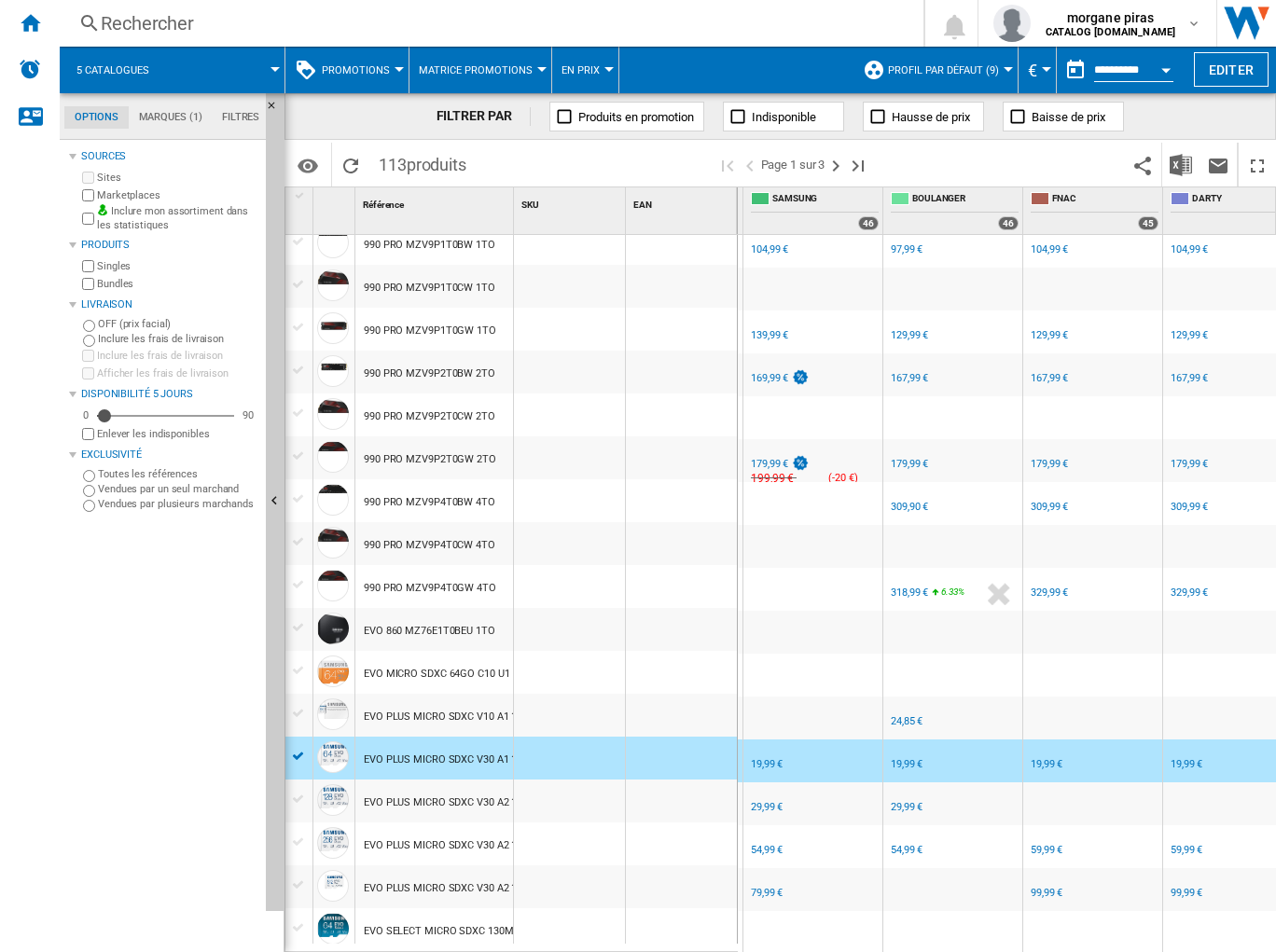
click at [826, 600] on div "FR SAMSUNG -1.0 % 29,99 € % N/A NaN € ( 29,99 € ) SAMSUNG : FR SAMSUNG" at bounding box center [813, 809] width 132 height 43
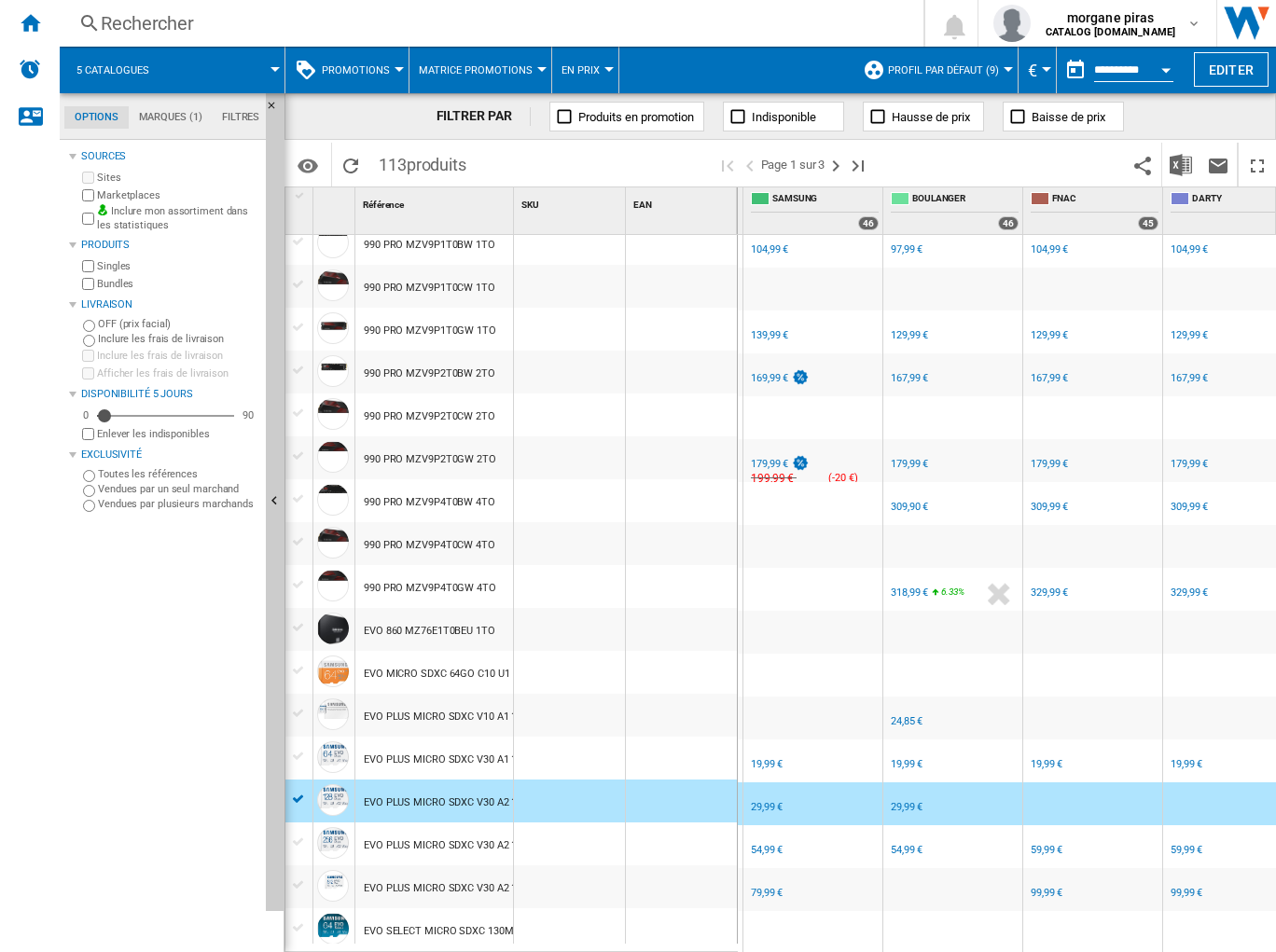
scroll to position [1458, 0]
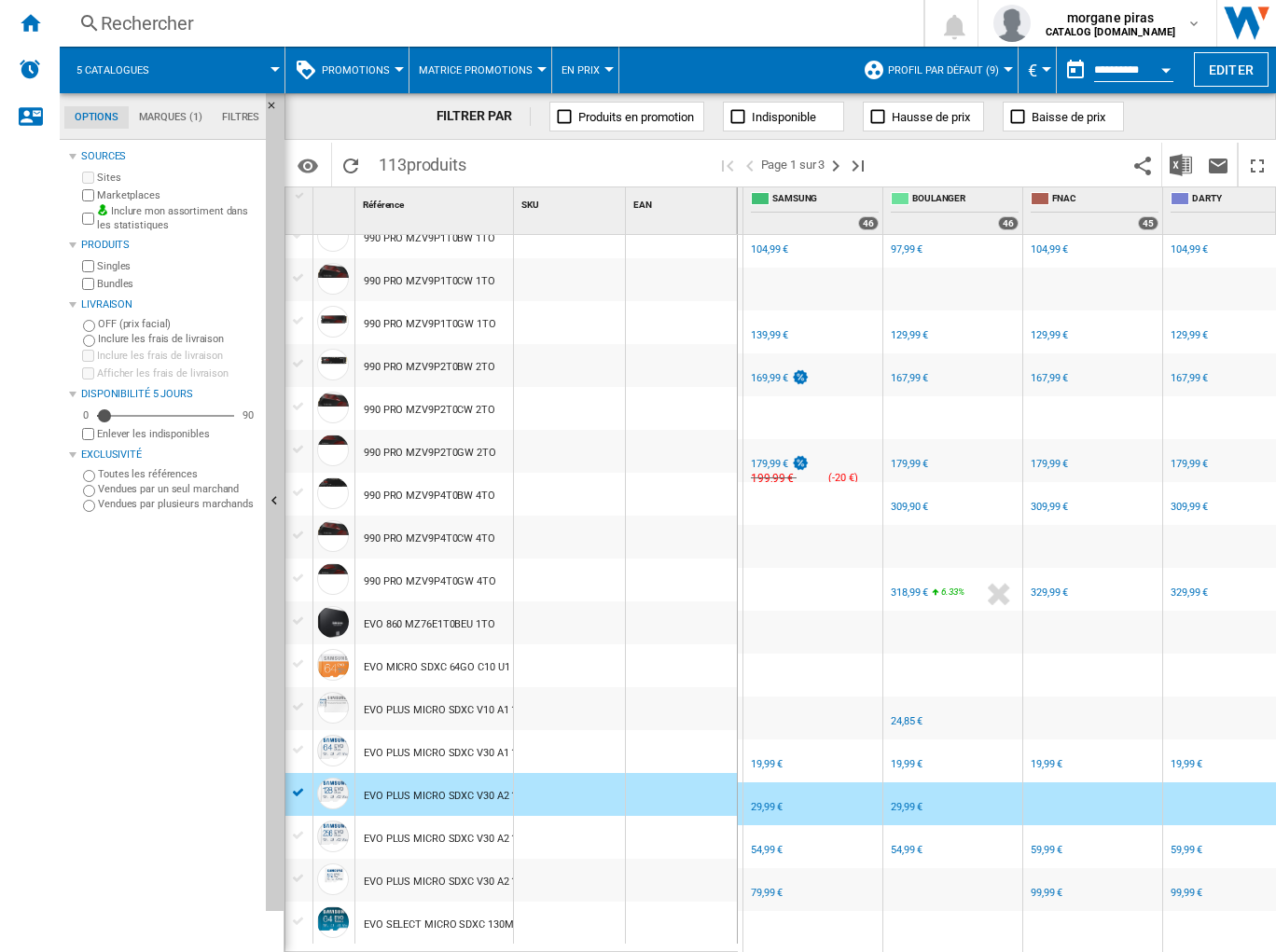
click at [813, 600] on div "FR SAMSUNG -1.0 % 54,99 € % N/A NaN € ( 54,99 € ) SAMSUNG : FR SAMSUNG" at bounding box center [813, 851] width 132 height 43
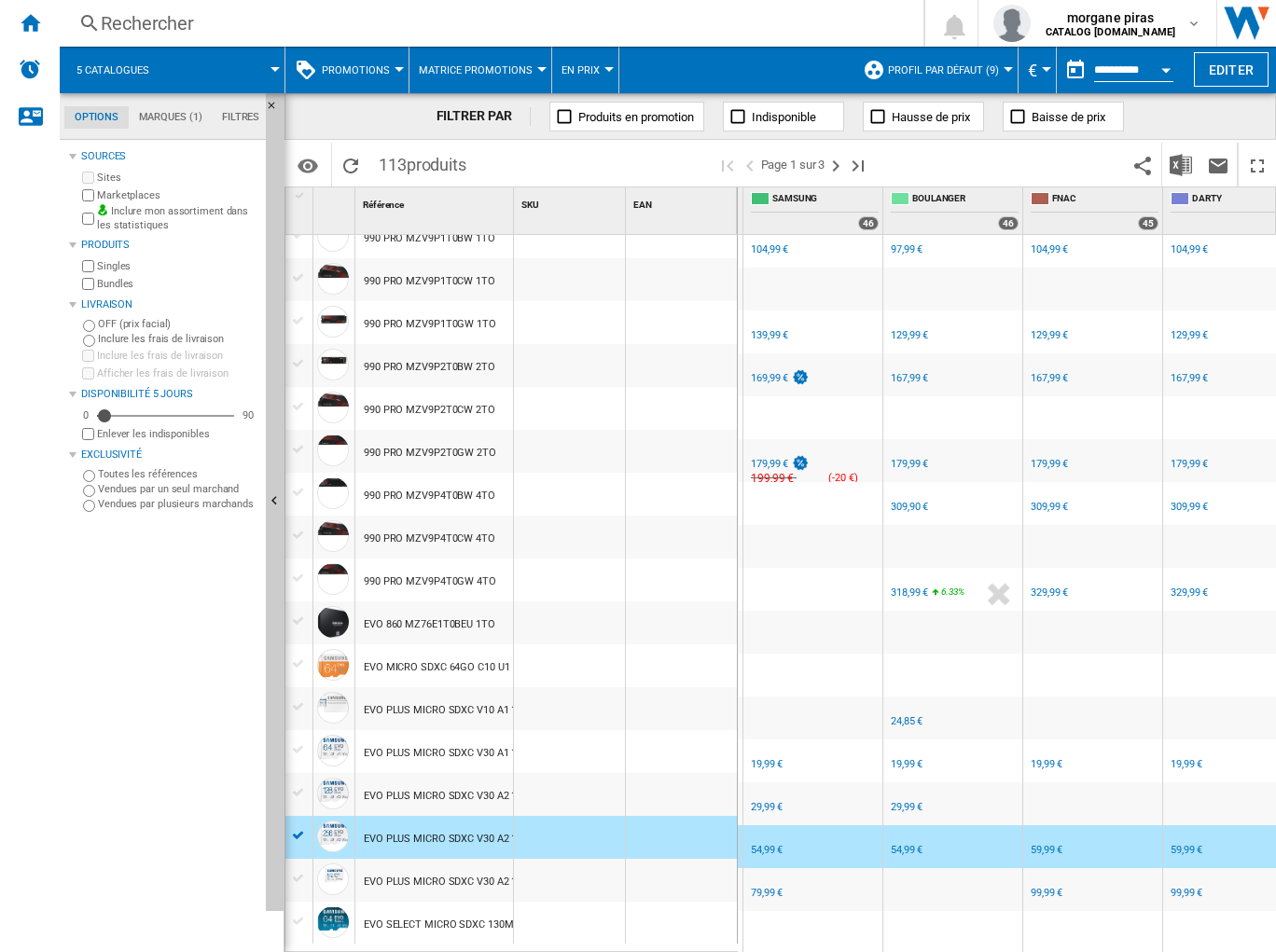
click at [816, 600] on div "FR SAMSUNG -1.0 % 79,99 € % N/A NaN € ( 79,99 € ) SAMSUNG : FR SAMSUNG" at bounding box center [813, 894] width 132 height 43
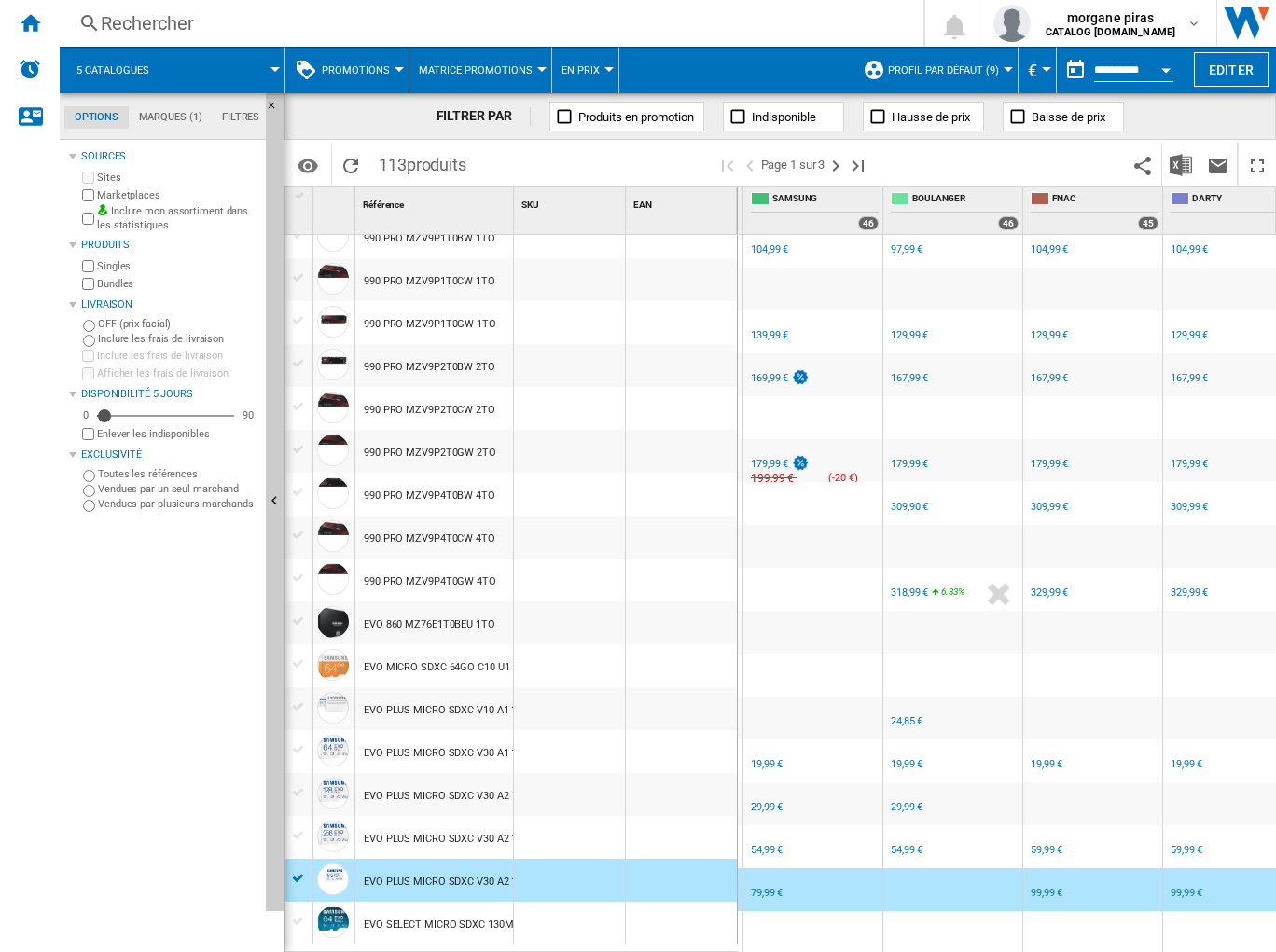
click at [774, 600] on div "79,99 €" at bounding box center [766, 893] width 32 height 13
click at [1036, 600] on div "99,99 €" at bounding box center [1046, 893] width 32 height 13
click at [831, 171] on ng-md-icon "Page suivante" at bounding box center [835, 166] width 22 height 22
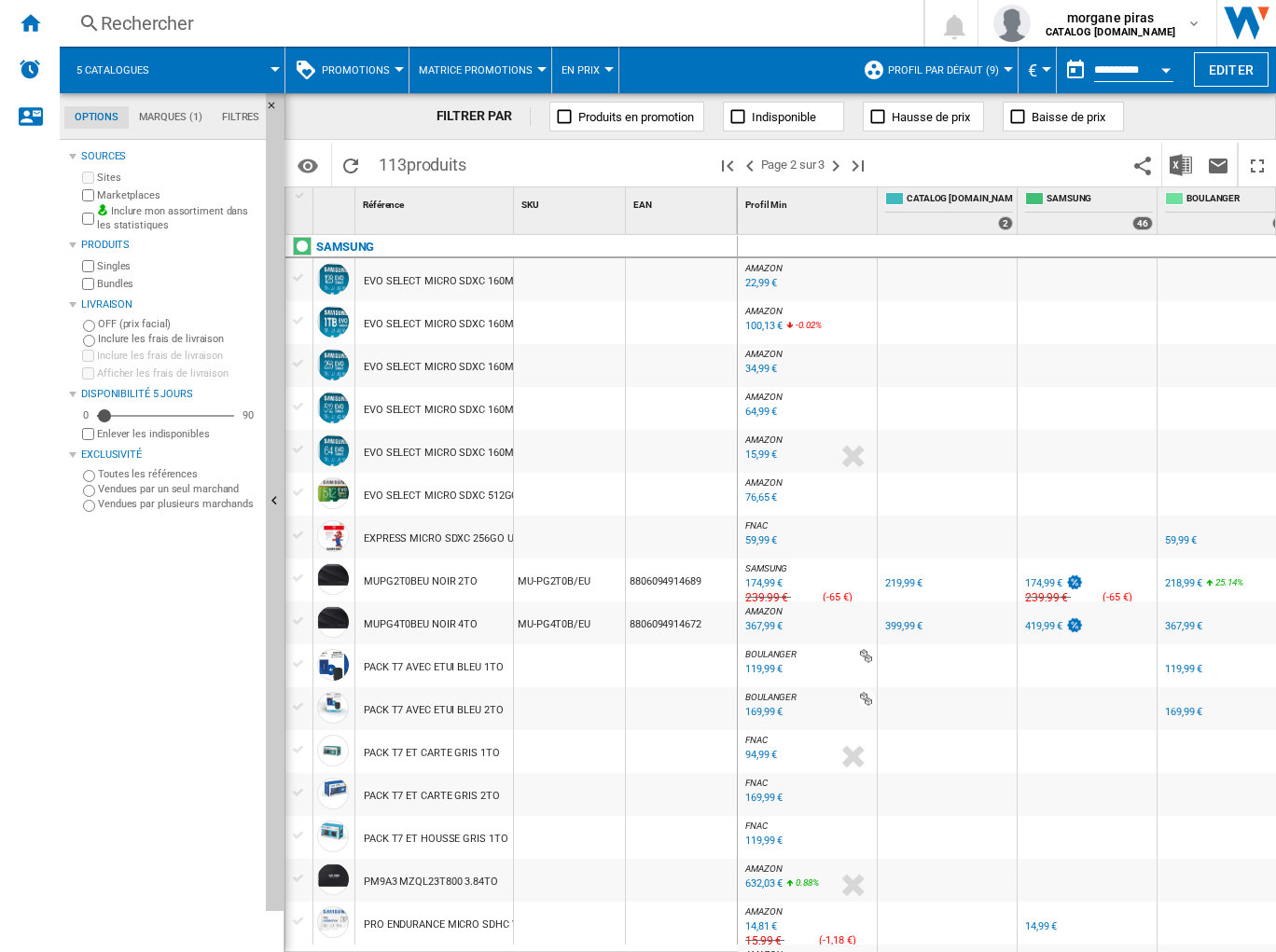
click at [902, 578] on div "219,99 €" at bounding box center [904, 583] width 37 height 13
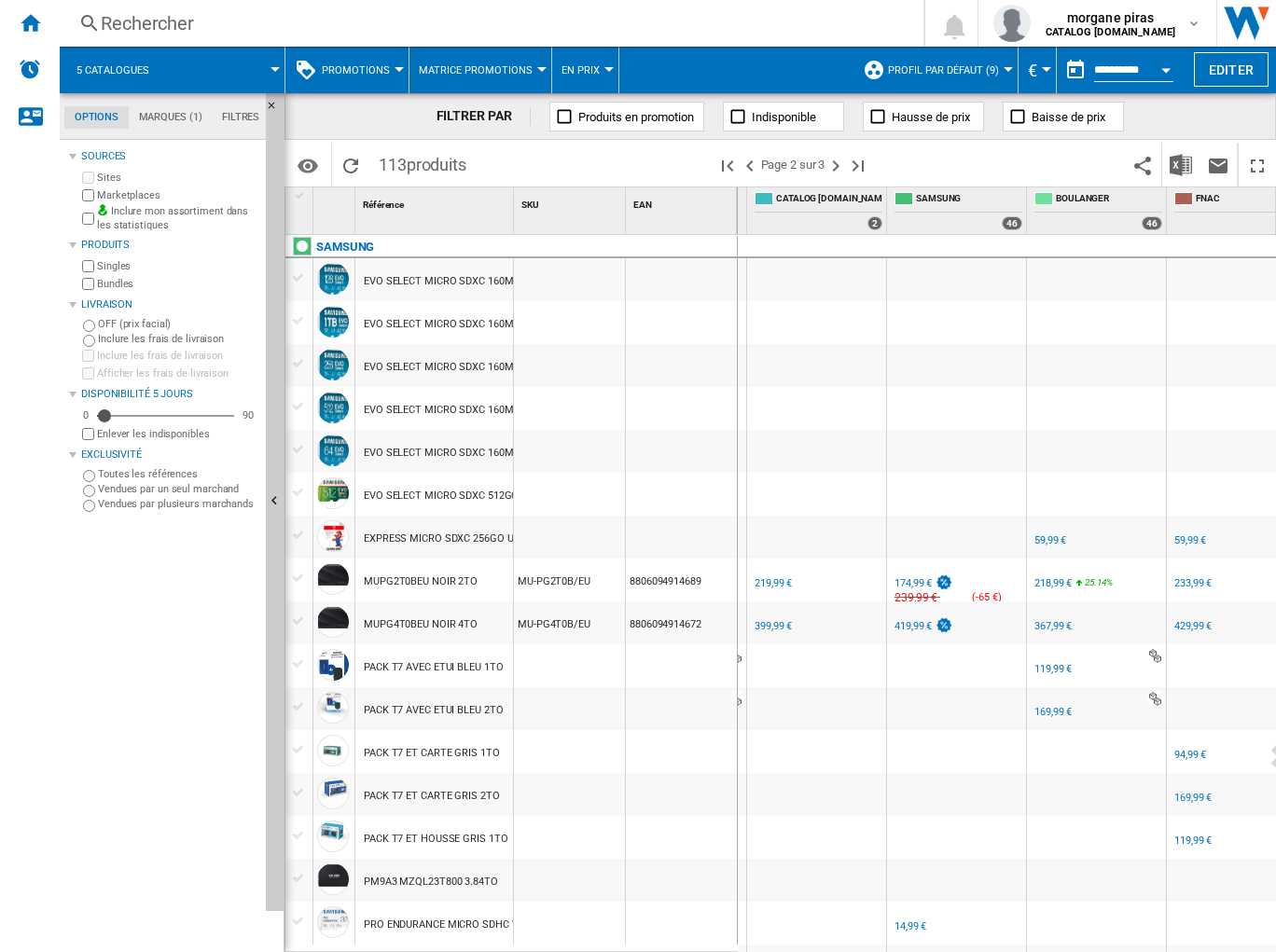
click at [770, 582] on div "219,99 €" at bounding box center [773, 583] width 37 height 13
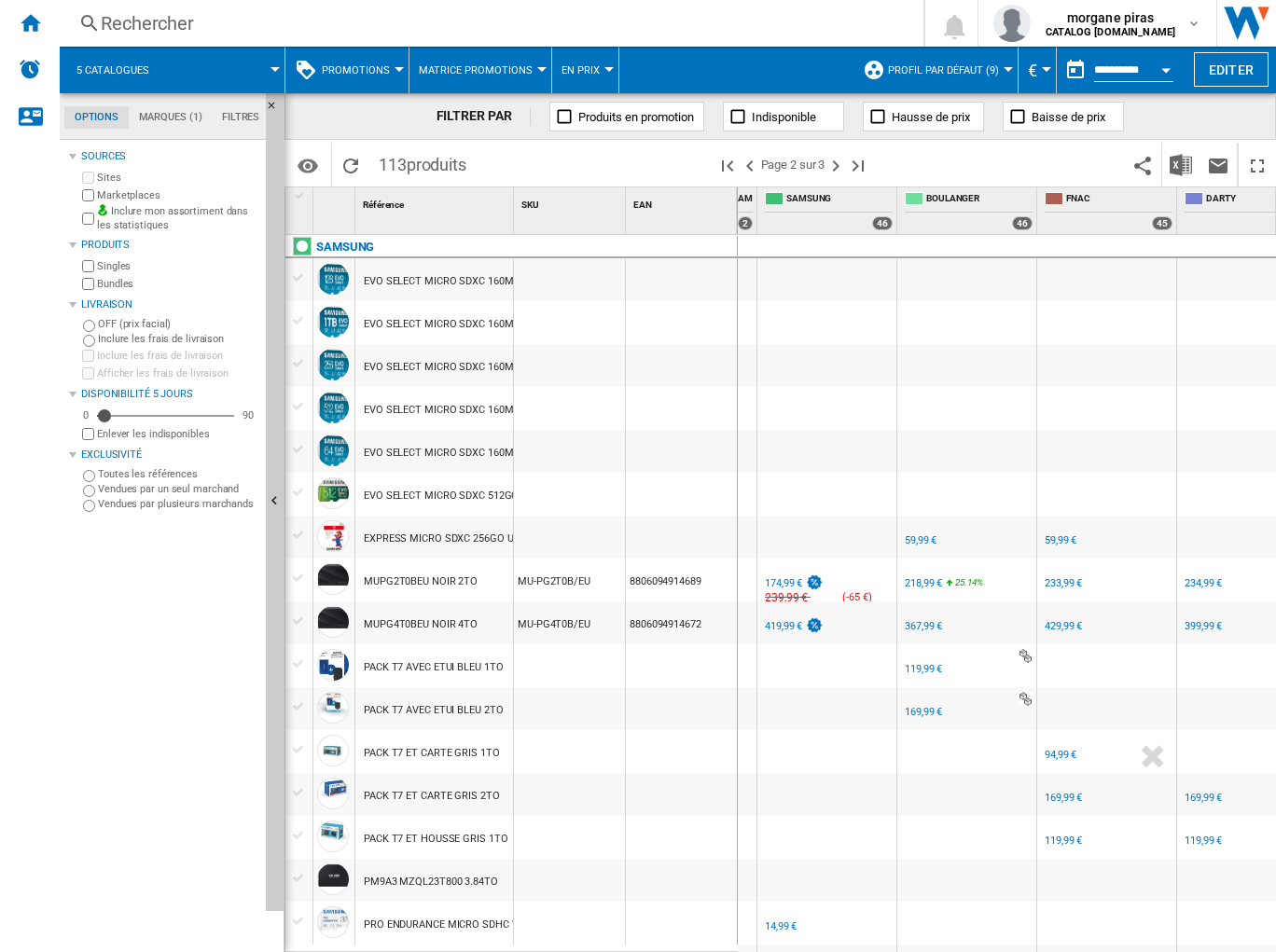
scroll to position [0, 251]
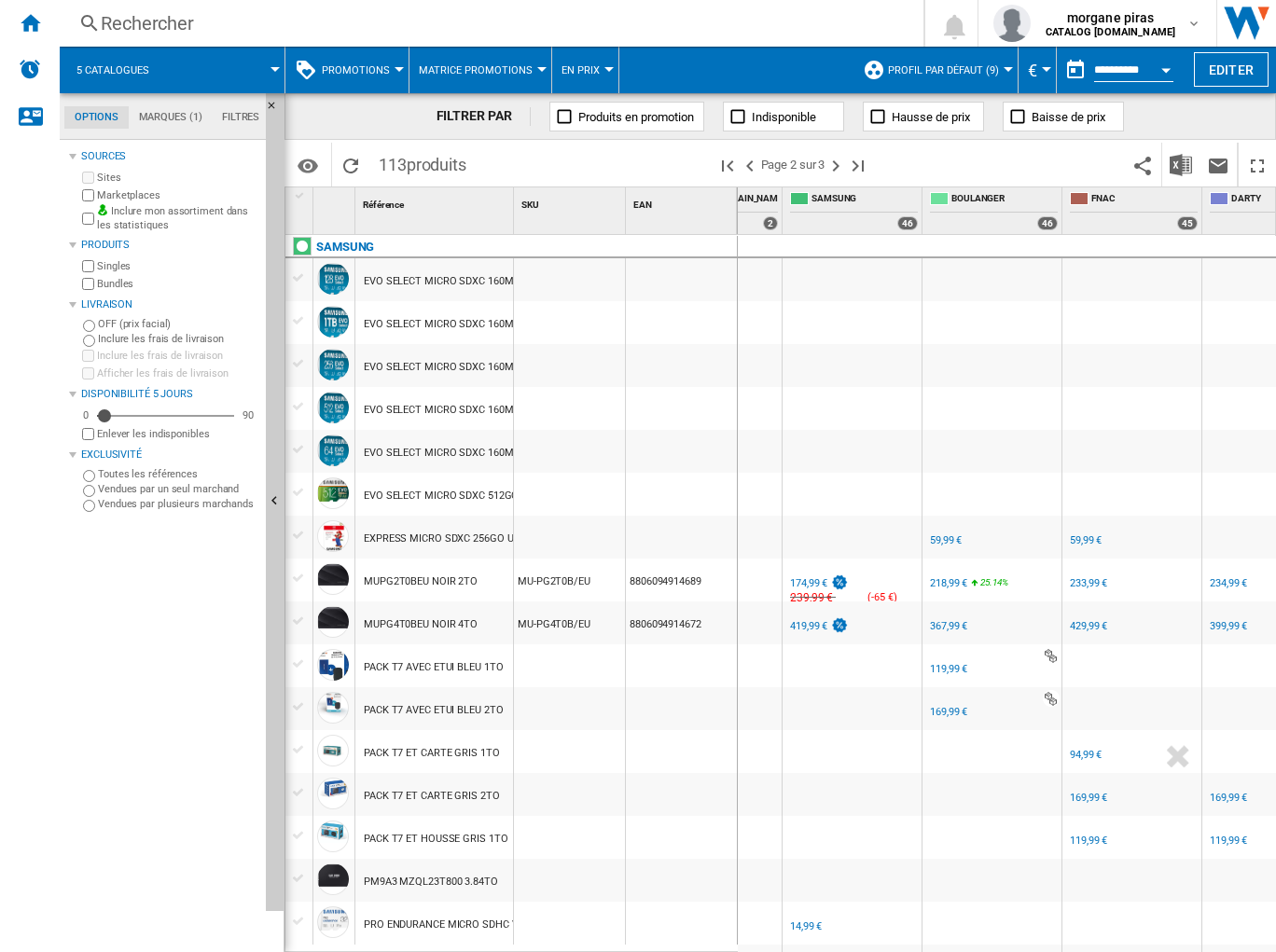
click at [803, 581] on div "174,99 €" at bounding box center [809, 583] width 37 height 13
click at [938, 582] on div "218,99 €" at bounding box center [948, 583] width 37 height 13
click at [1081, 579] on div "233,99 €" at bounding box center [1088, 583] width 37 height 13
click at [1135, 586] on div "FNAC +6.4 % 233,99 € % N/A NaN € ( 233,99 € ) FNAC : FNAC" at bounding box center [1132, 585] width 132 height 43
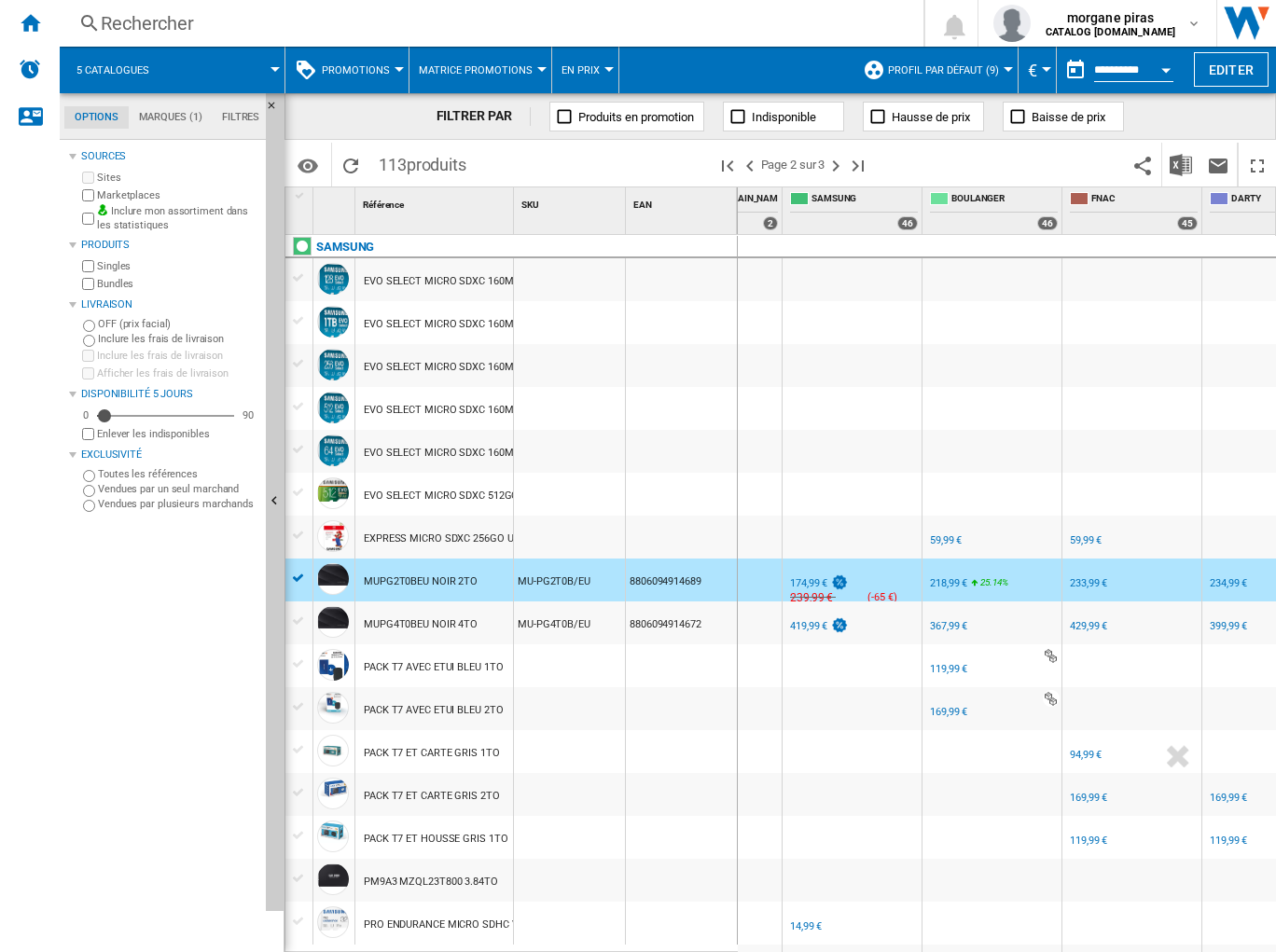
click at [895, 600] on div "FR SAMSUNG +5.0 % 419,99 € % N/A NaN € ( 419,99 € ) SAMSUNG : FR SAMSUNG" at bounding box center [852, 627] width 132 height 43
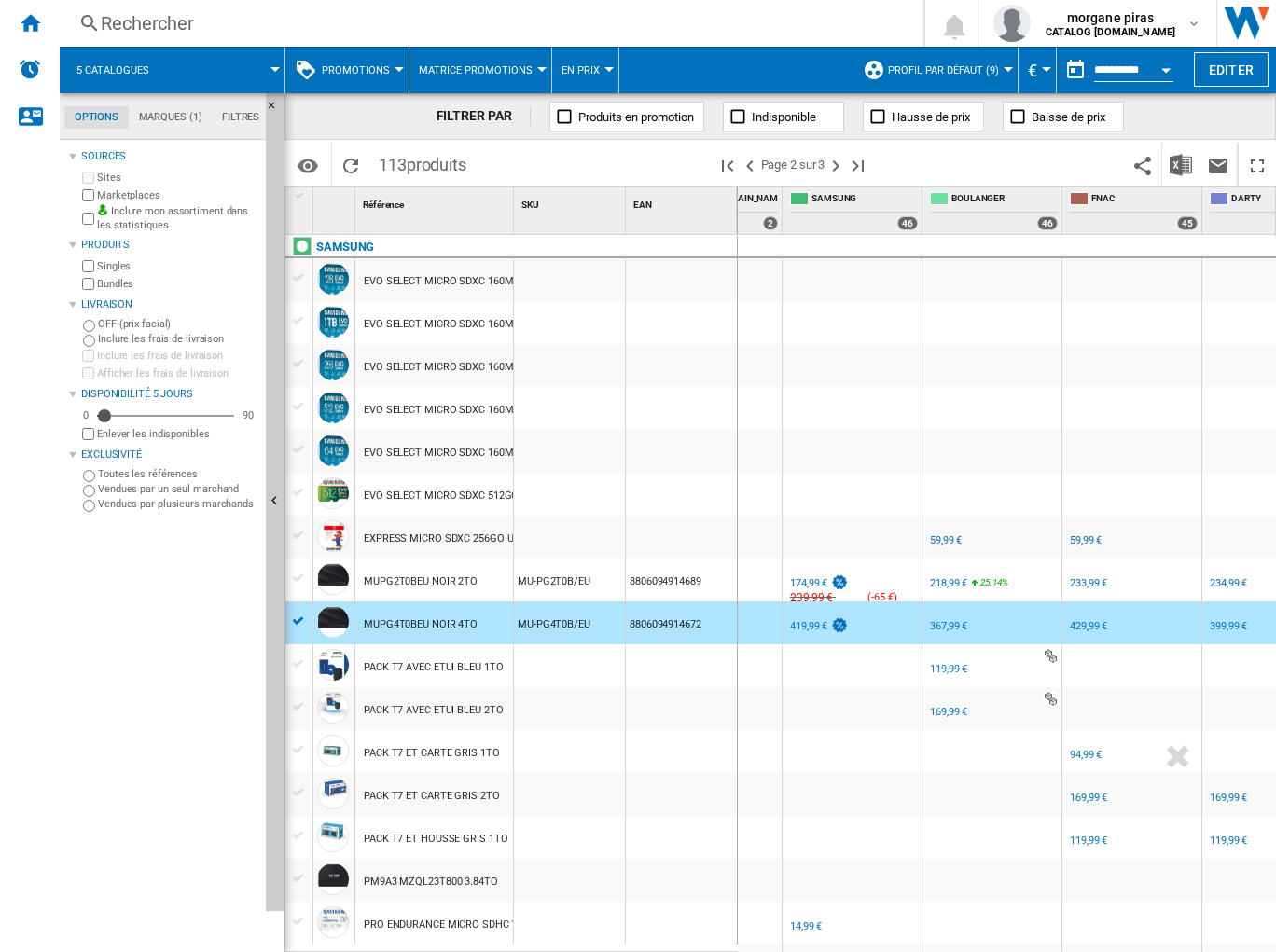
click at [949, 600] on div "367,99 €" at bounding box center [948, 626] width 37 height 13
click at [794, 600] on div "419,99 €" at bounding box center [809, 626] width 37 height 13
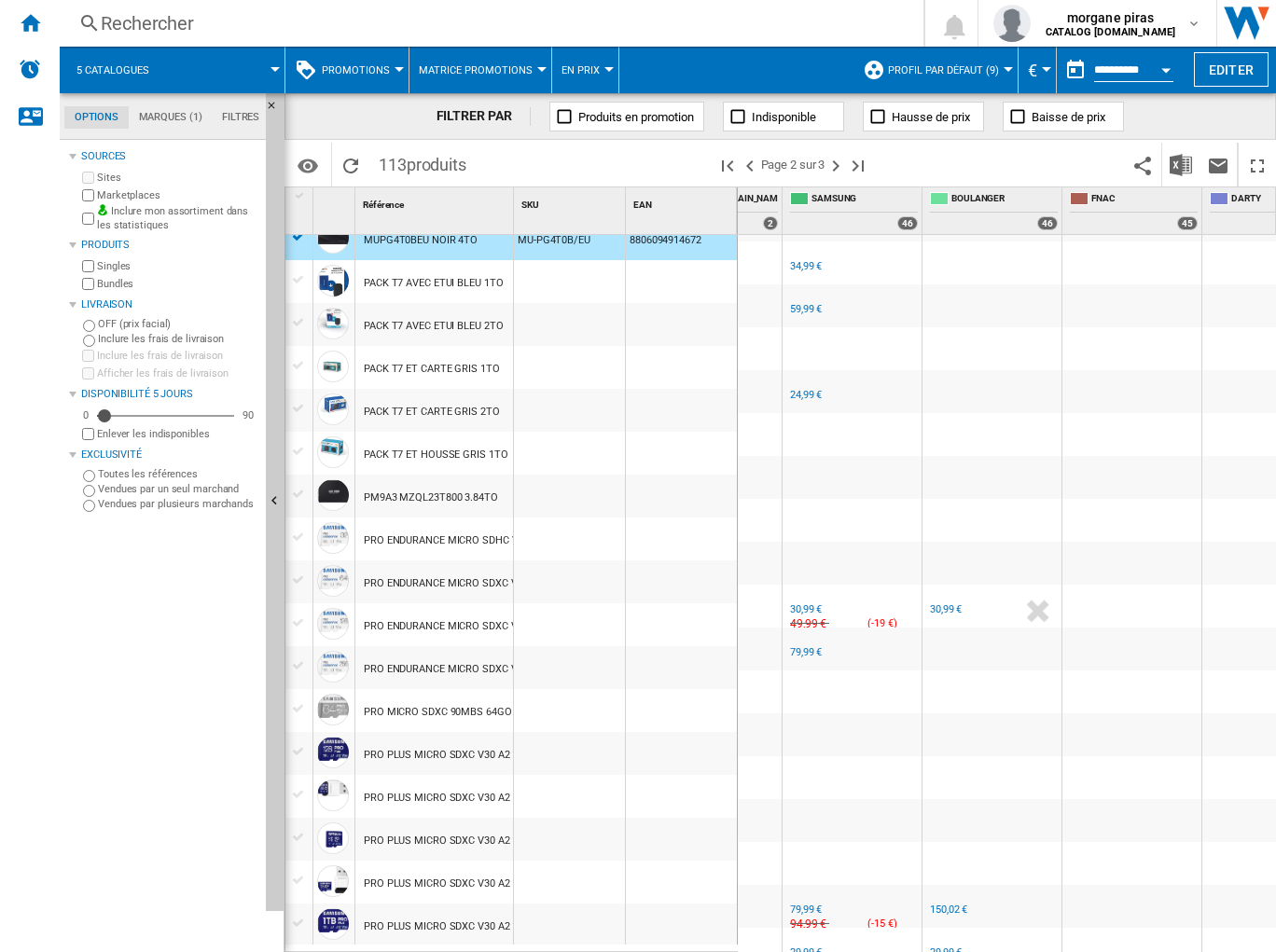
scroll to position [746, 0]
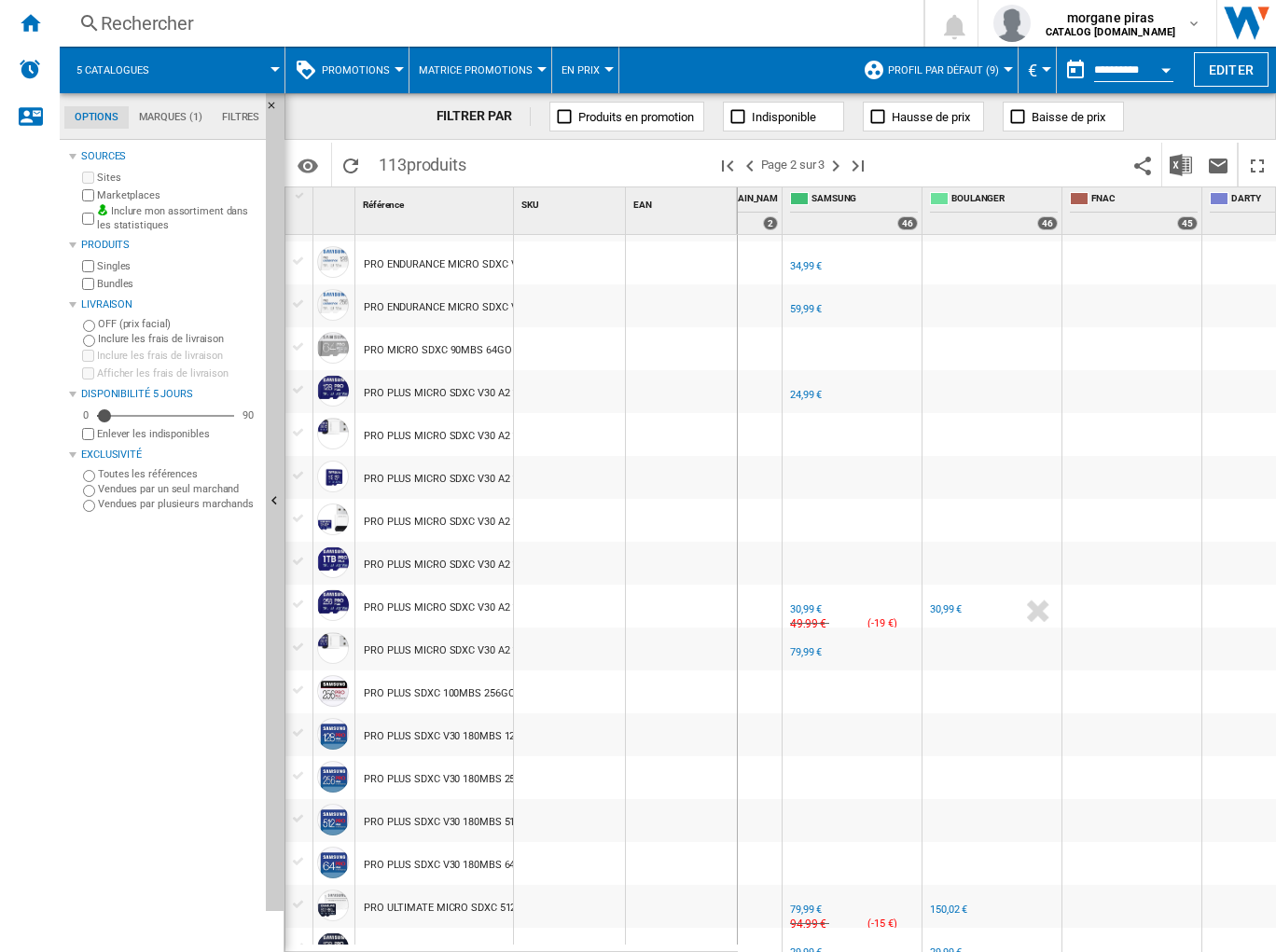
click at [882, 595] on div "FR SAMSUNG" at bounding box center [852, 595] width 132 height 12
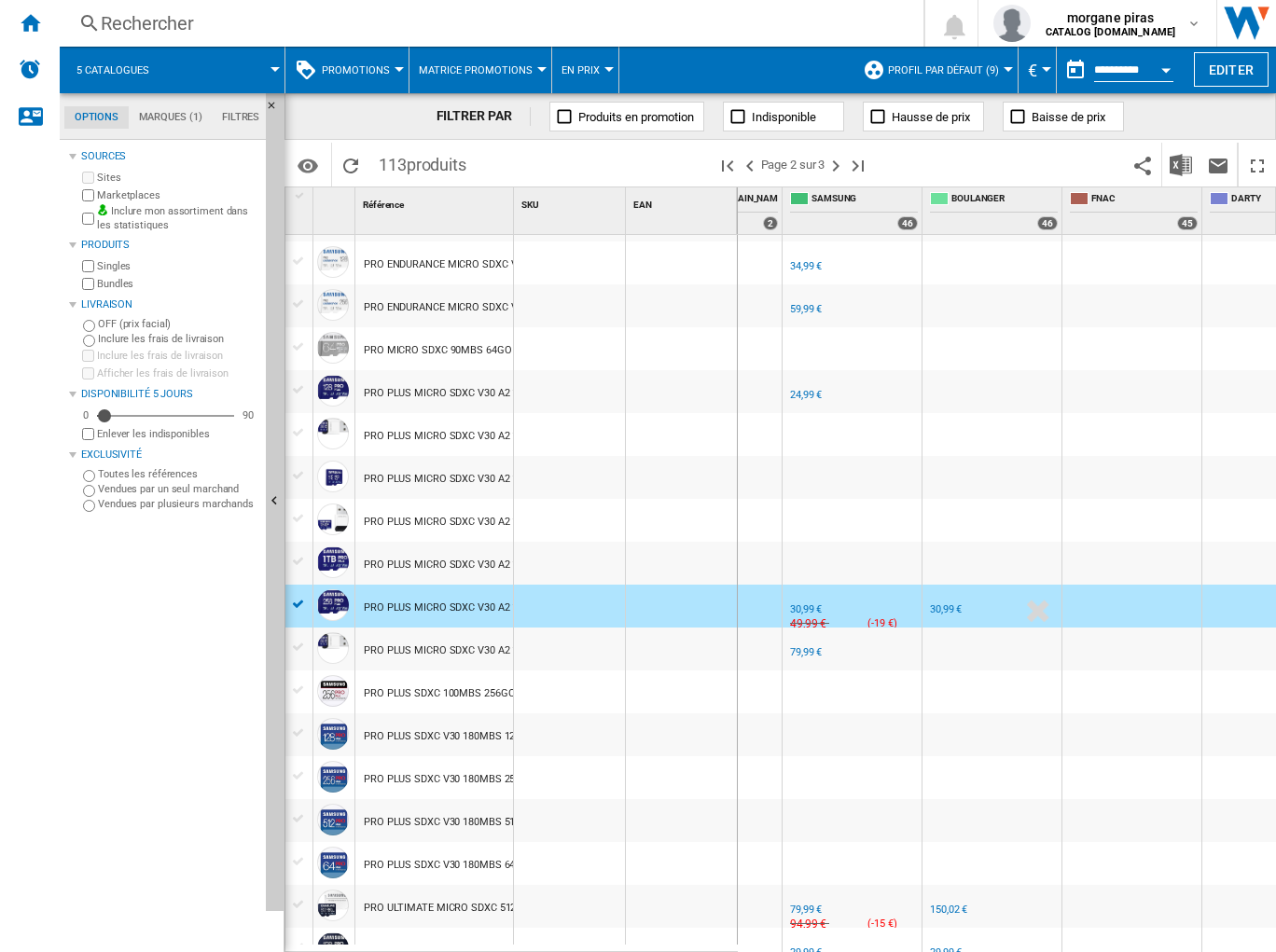
click at [796, 600] on div "30,99 €" at bounding box center [806, 609] width 32 height 13
click at [937, 600] on div "30,99 €" at bounding box center [945, 609] width 32 height 13
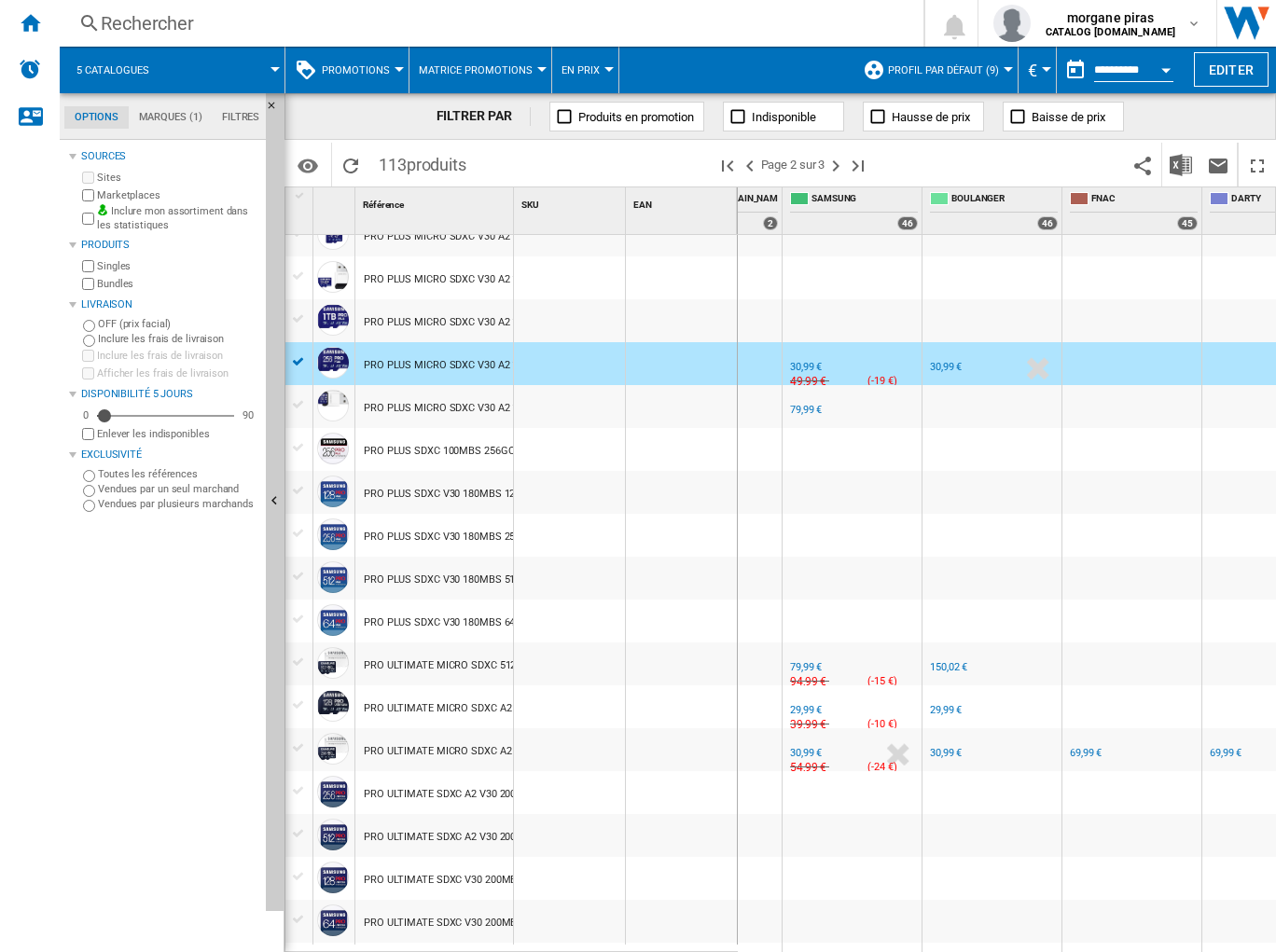
click at [880, 600] on div "FR SAMSUNG -1.0 % 79,99 € % N/A 94,99 € ( -15 € ) SAMSUNG : FR SAMSUNG" at bounding box center [852, 669] width 132 height 43
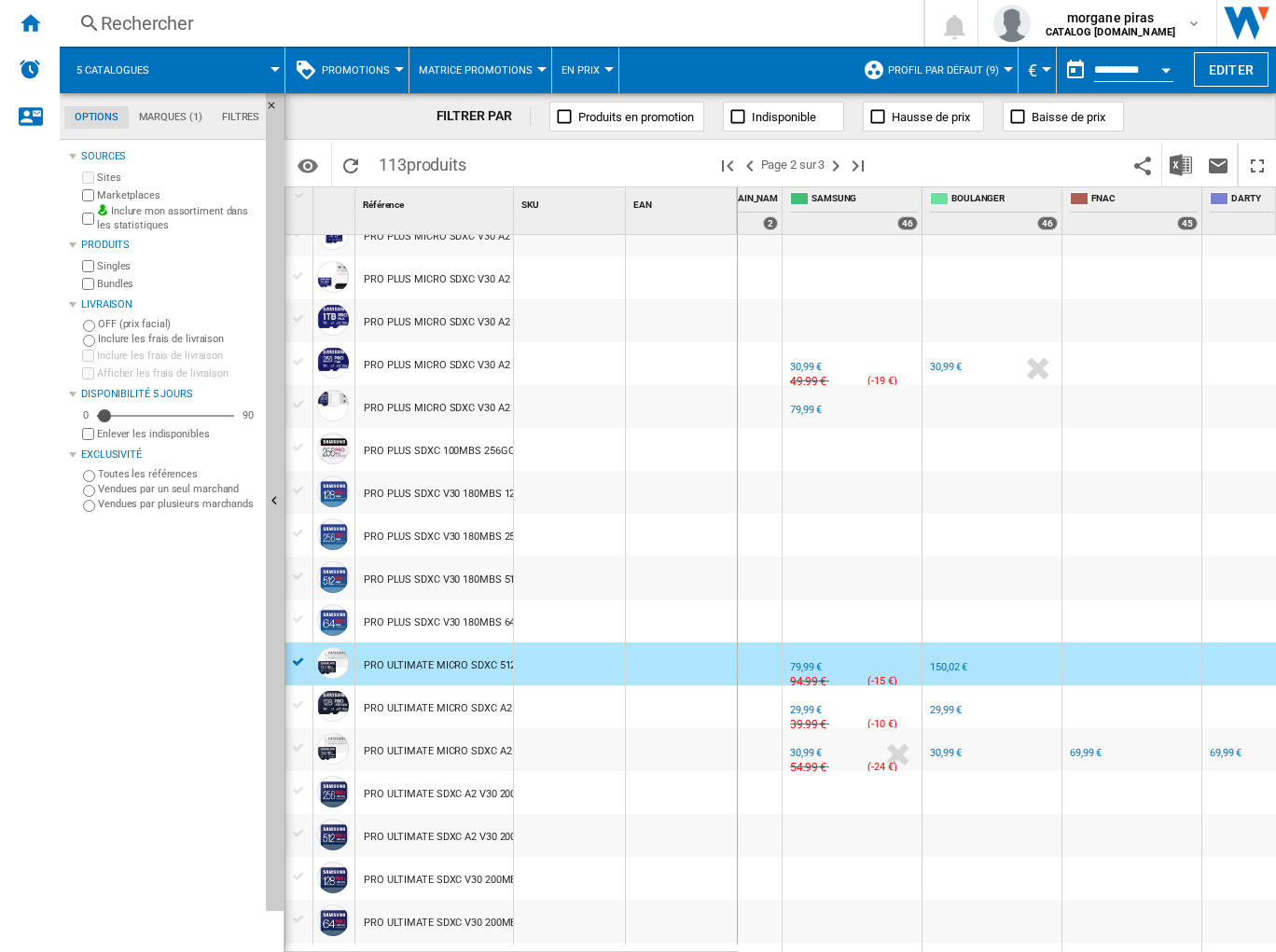
click at [791, 600] on div "79,99 €" at bounding box center [806, 667] width 32 height 13
click at [802, 600] on div "79,99 €" at bounding box center [806, 667] width 32 height 13
click at [949, 600] on div "150,02 €" at bounding box center [948, 667] width 37 height 13
click at [841, 600] on div "FR SAMSUNG" at bounding box center [852, 696] width 132 height 12
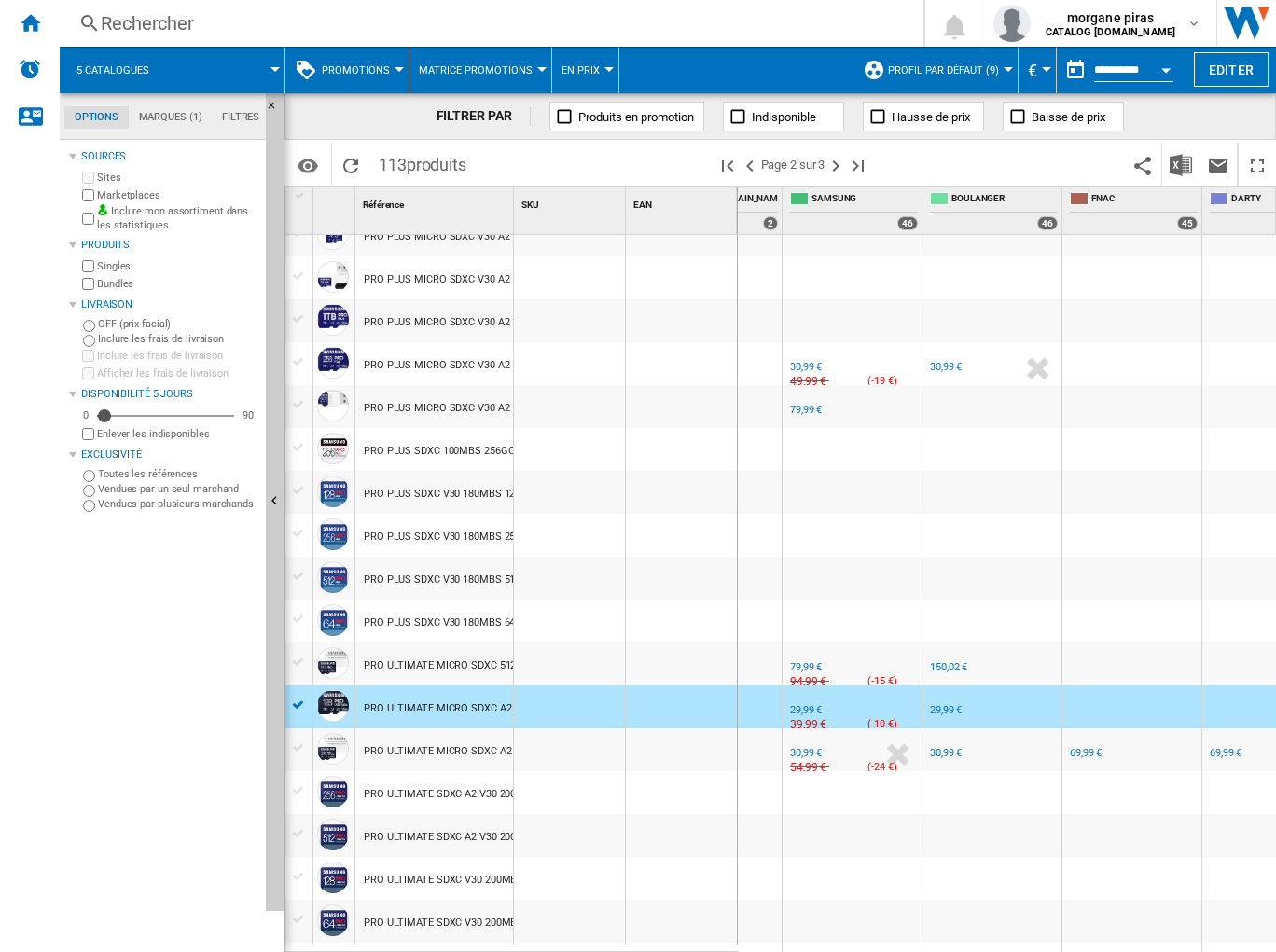
click at [798, 600] on div "29,99 €" at bounding box center [806, 710] width 32 height 13
click at [939, 600] on div "29,99 €" at bounding box center [945, 710] width 32 height 13
click at [796, 600] on div "29,99 €" at bounding box center [806, 710] width 32 height 13
click at [940, 600] on div "29,99 €" at bounding box center [945, 710] width 32 height 13
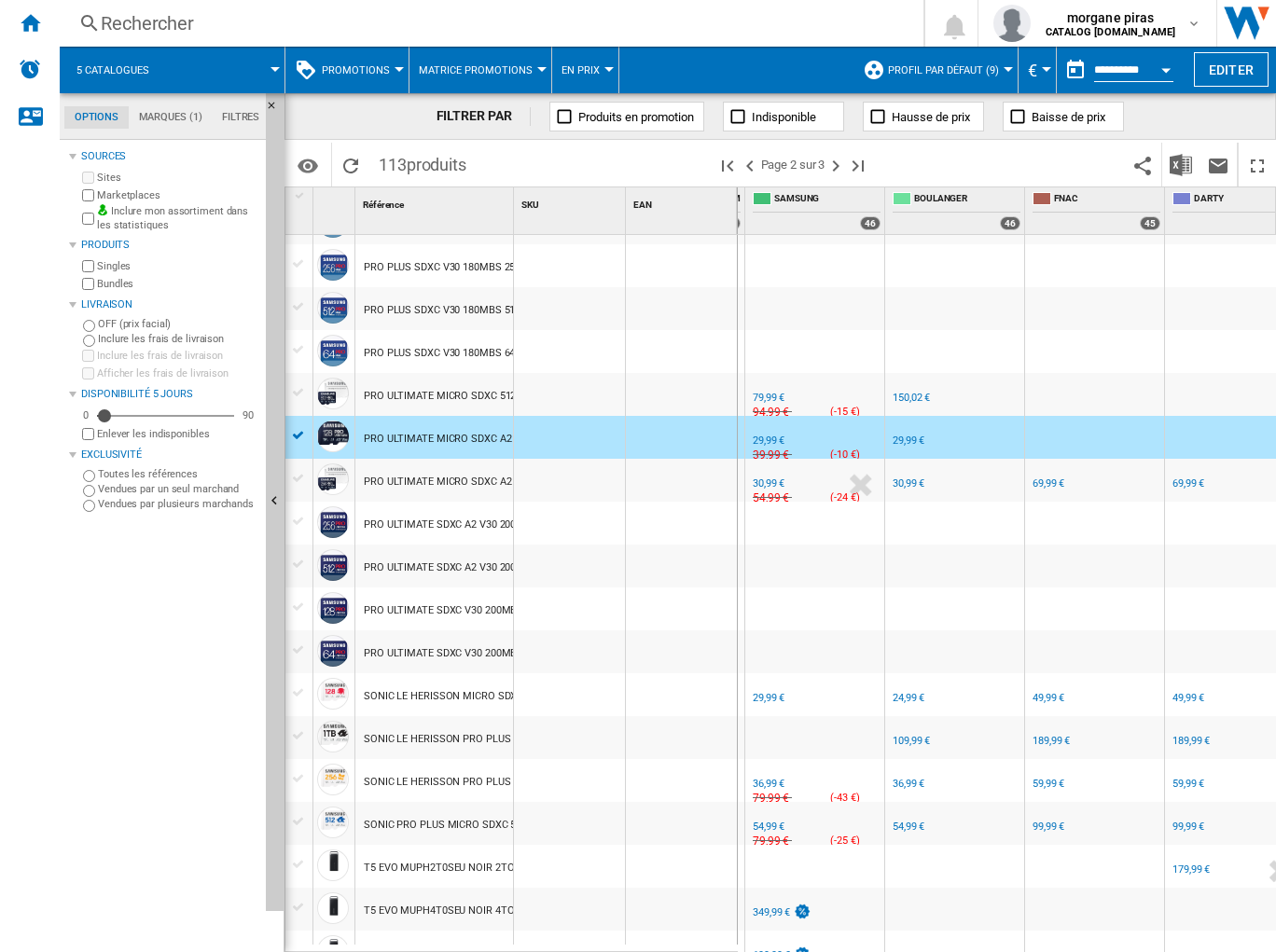
scroll to position [0, 283]
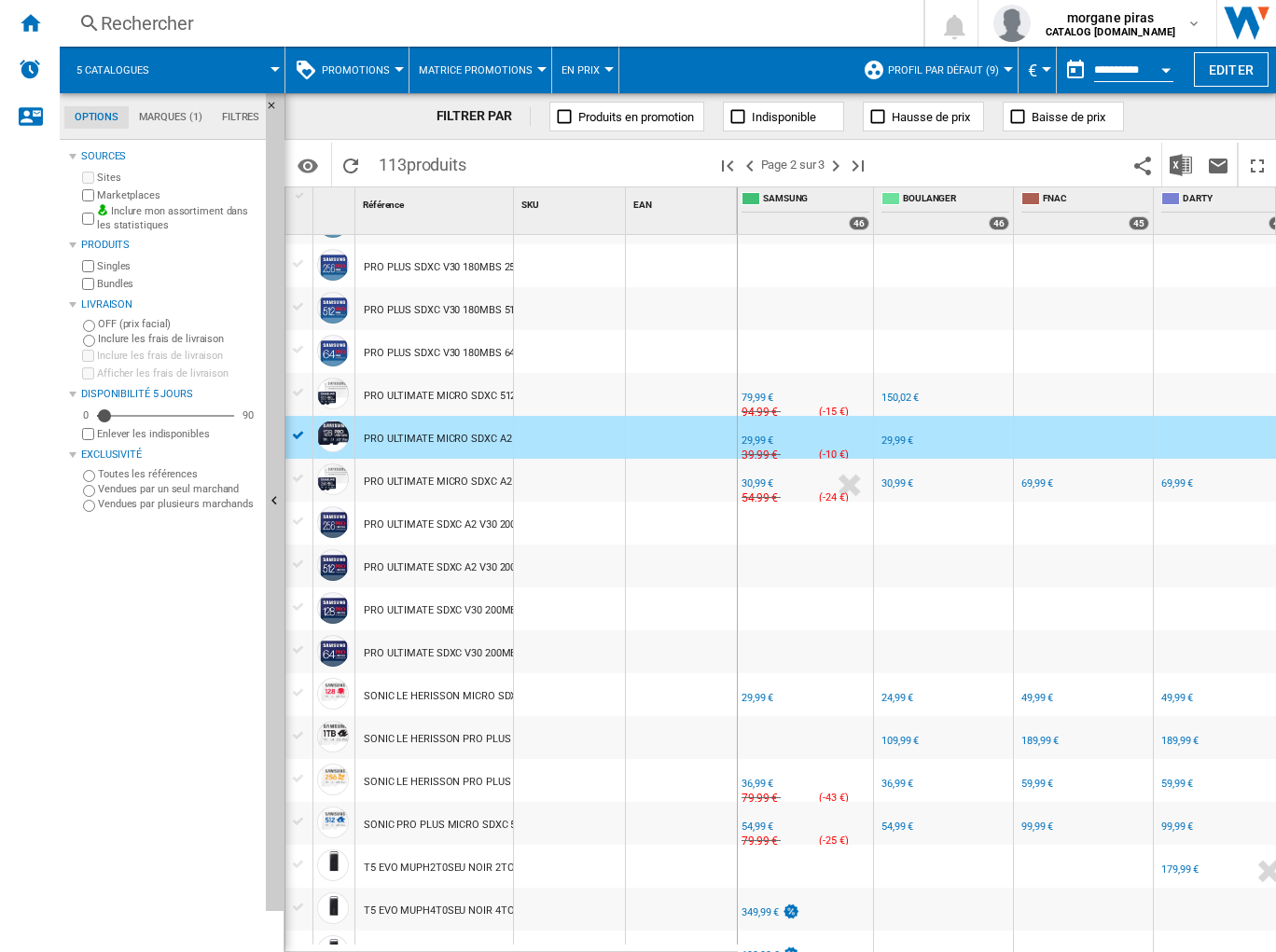
click at [824, 600] on div "FR SAMSUNG" at bounding box center [804, 683] width 132 height 12
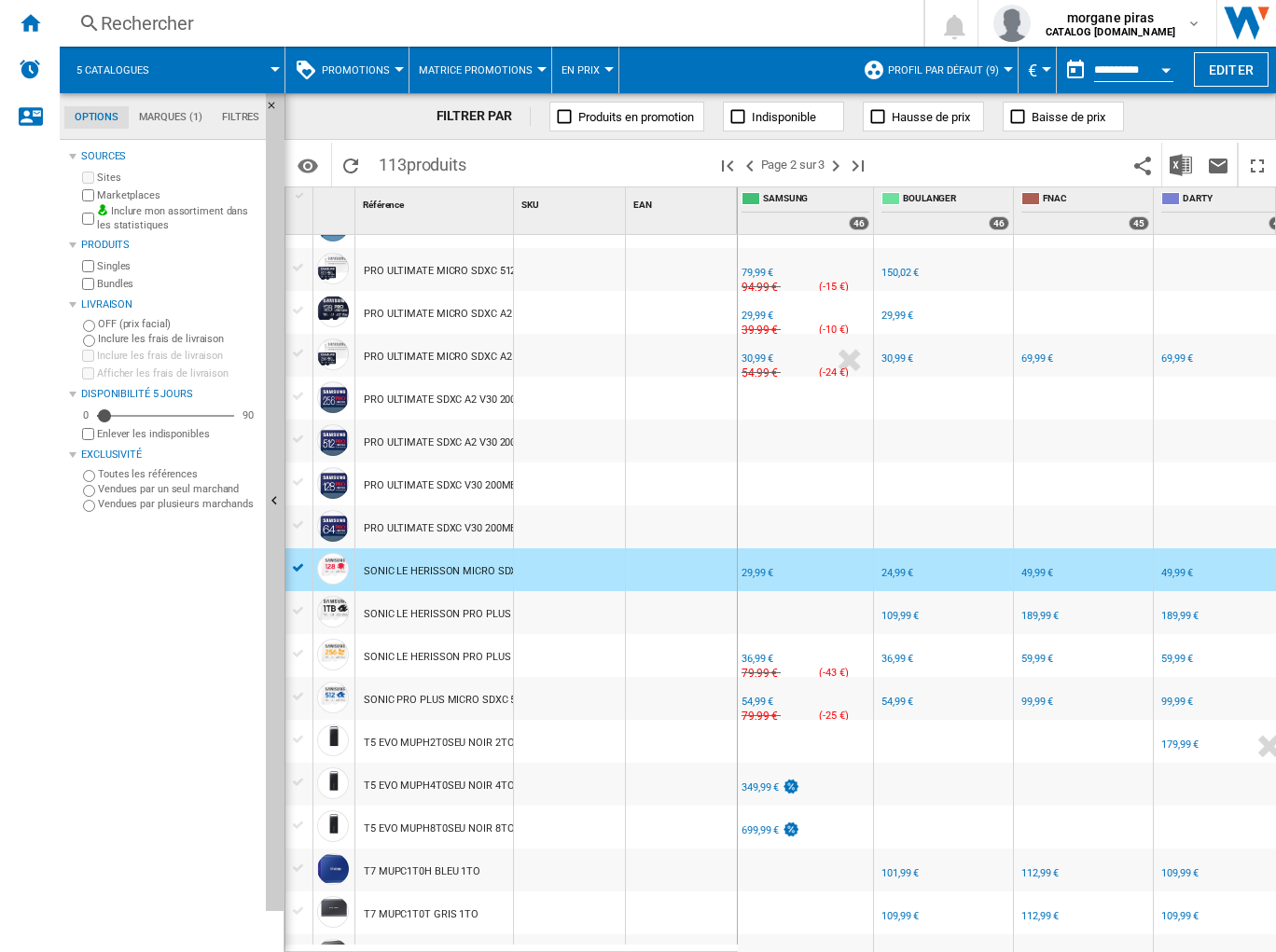
click at [788, 600] on div "%" at bounding box center [787, 660] width 10 height 22
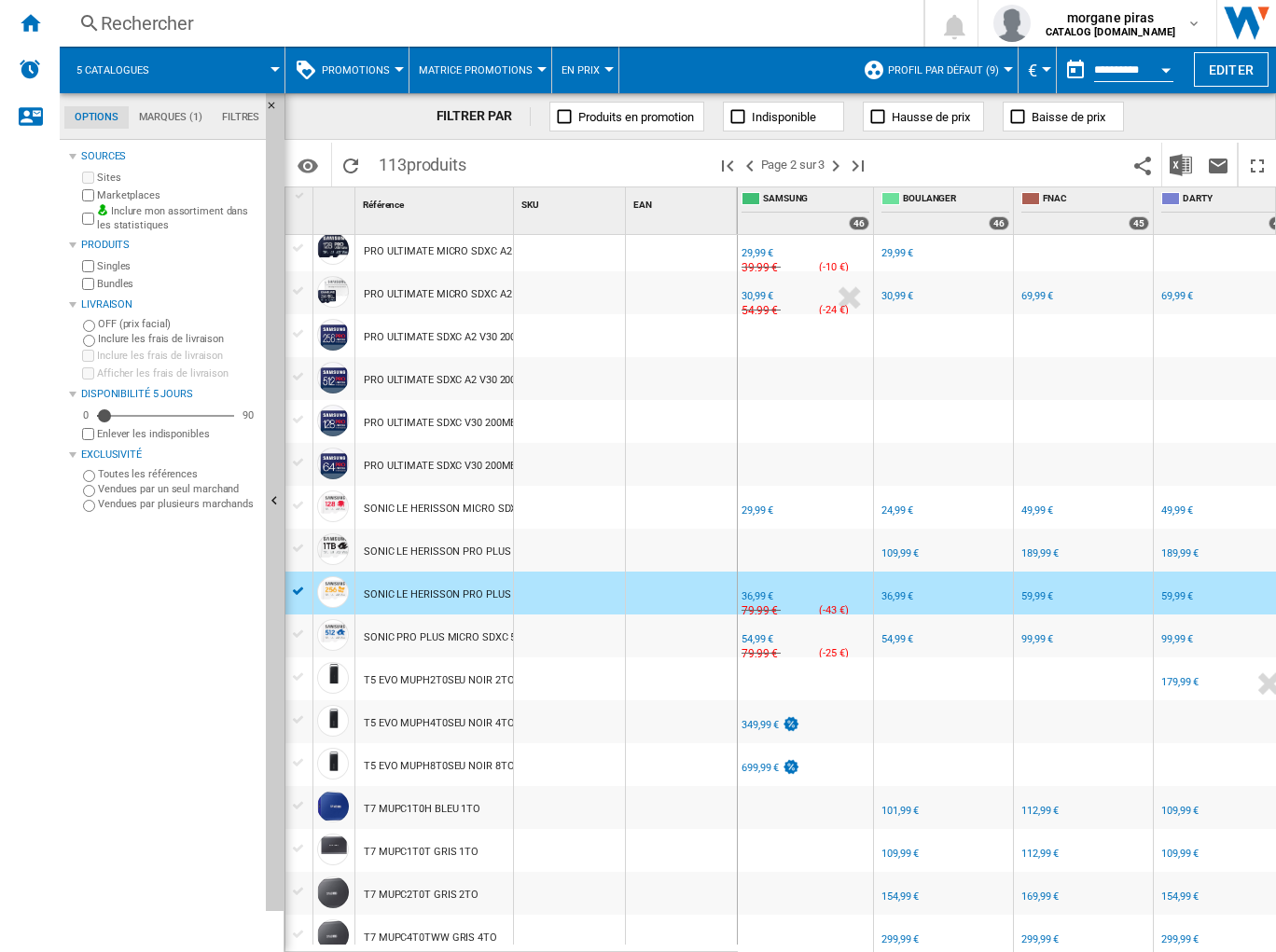
click at [795, 600] on div "FR SAMSUNG -1.0 % 54,99 € % N/A 79,99 € ( -25 € ) SAMSUNG : FR SAMSUNG" at bounding box center [804, 641] width 132 height 43
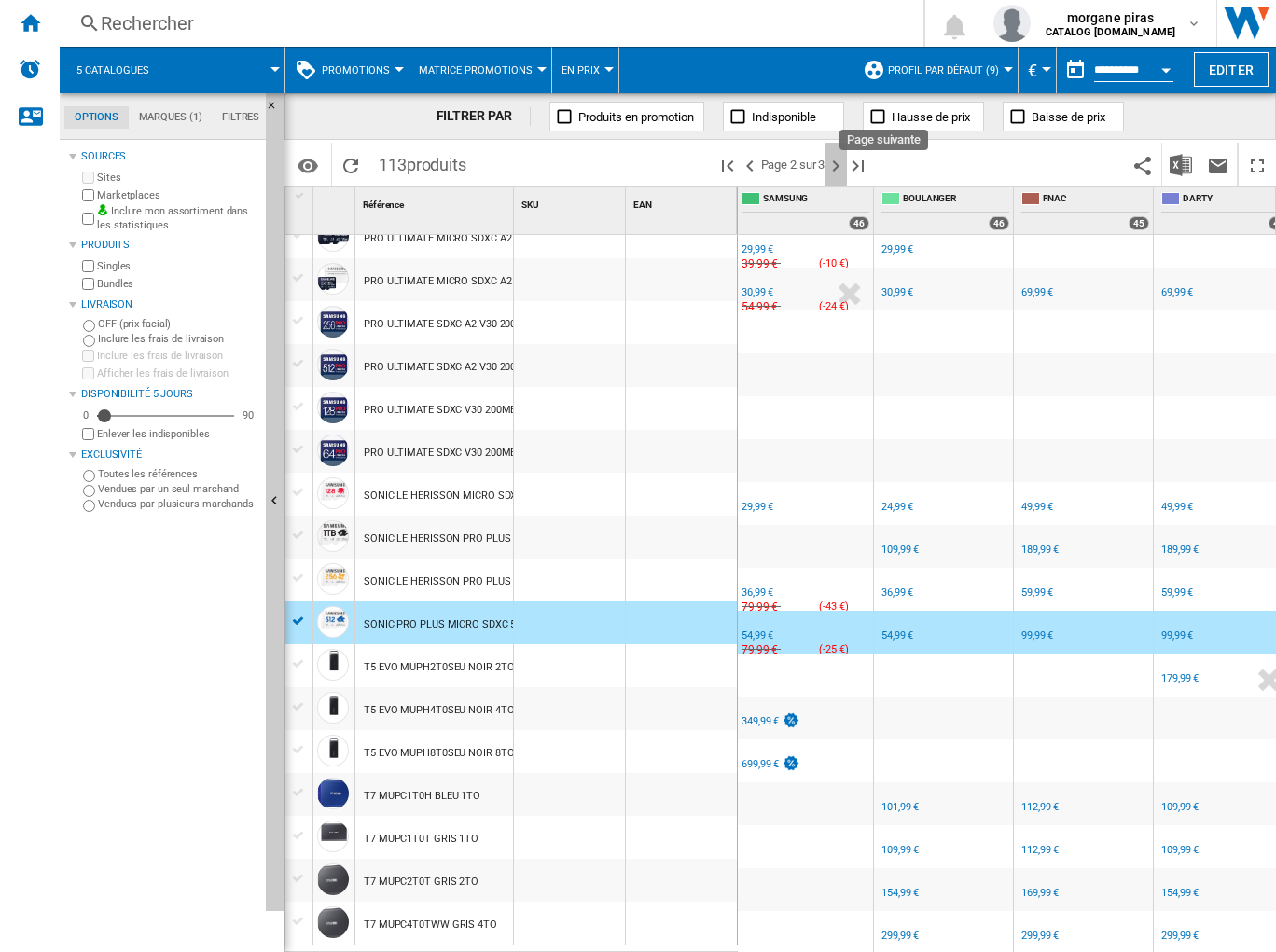
click at [830, 168] on ng-md-icon "Page suivante" at bounding box center [835, 166] width 22 height 22
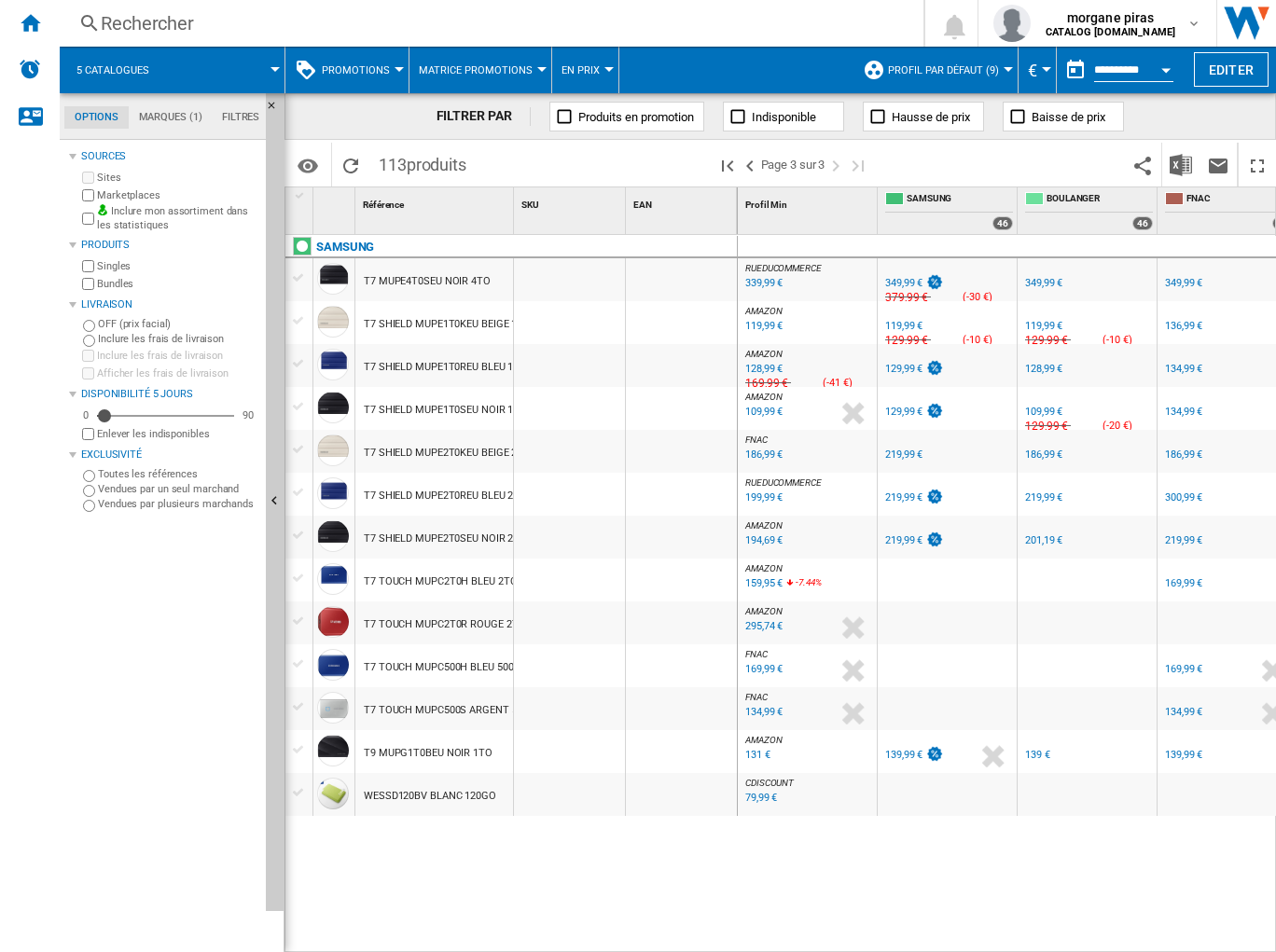
click at [987, 275] on div "FR SAMSUNG -1.0 % 349,99 € % N/A 379,99 € ( -30 € ) SAMSUNG : FR SAMSUNG" at bounding box center [947, 284] width 132 height 43
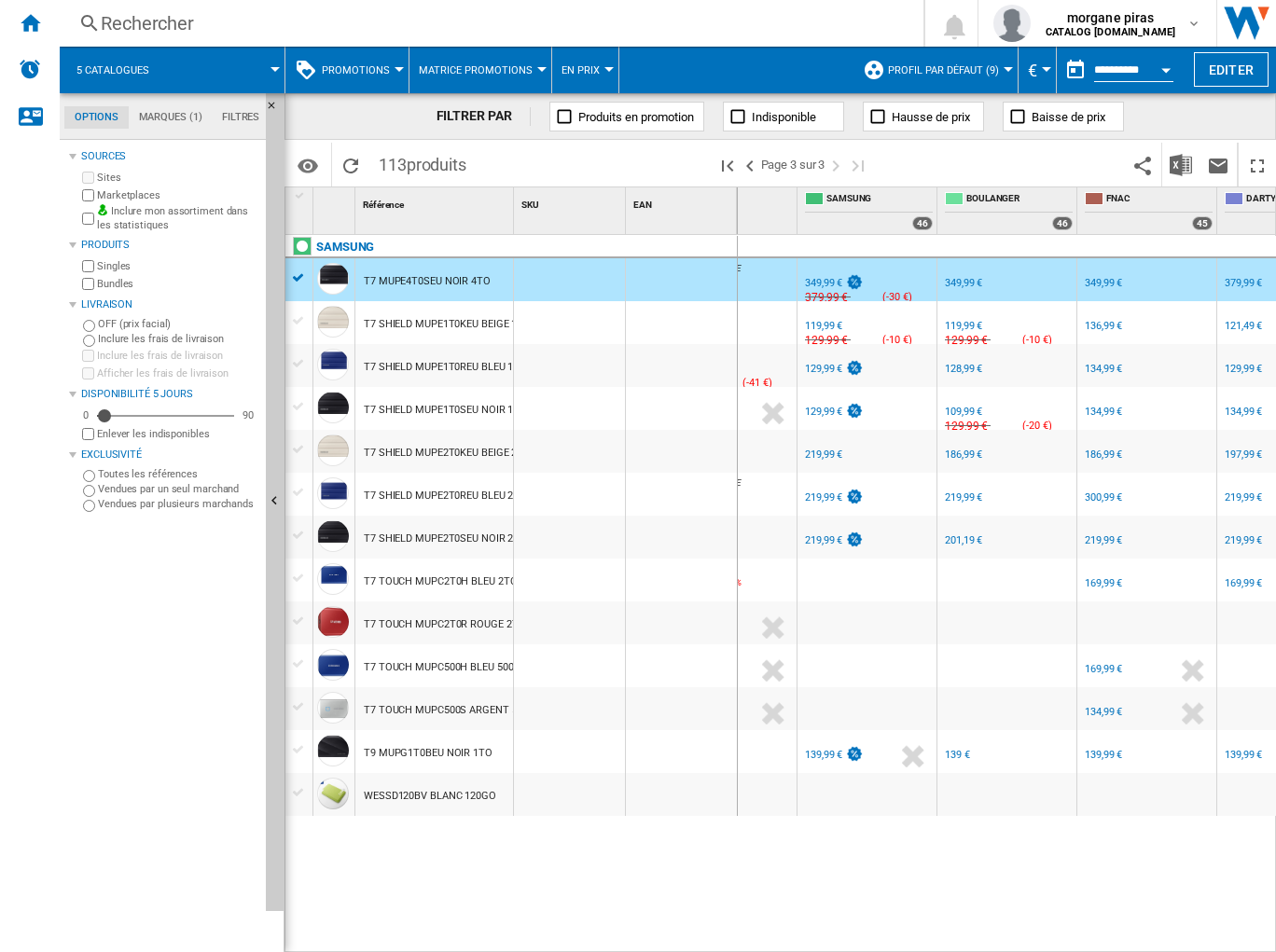
scroll to position [0, 104]
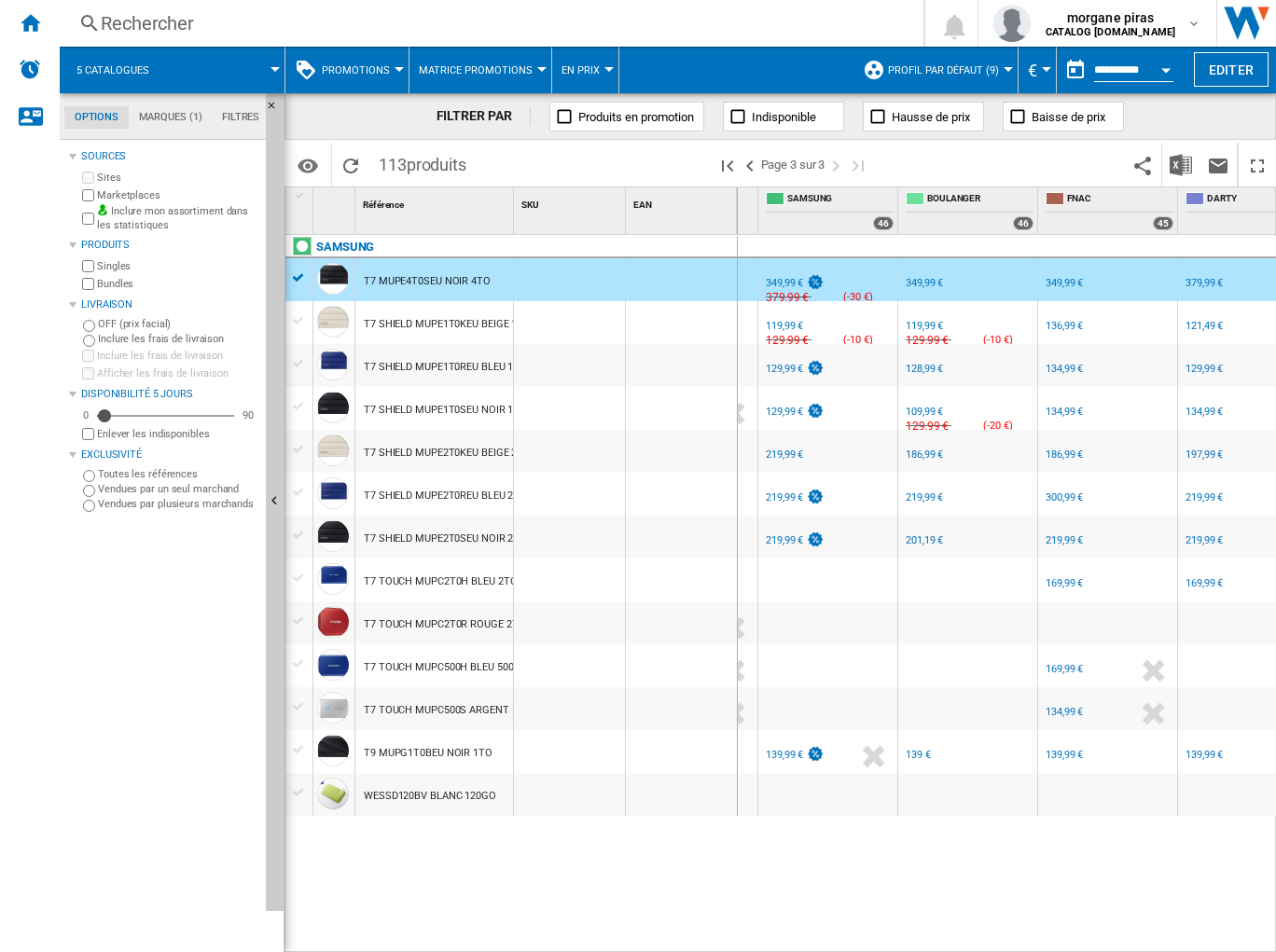
click at [857, 318] on div "FR SAMSUNG -1.0 % 119,99 € % N/A 129,99 € ( -10 € ) SAMSUNG : FR SAMSUNG" at bounding box center [828, 328] width 132 height 43
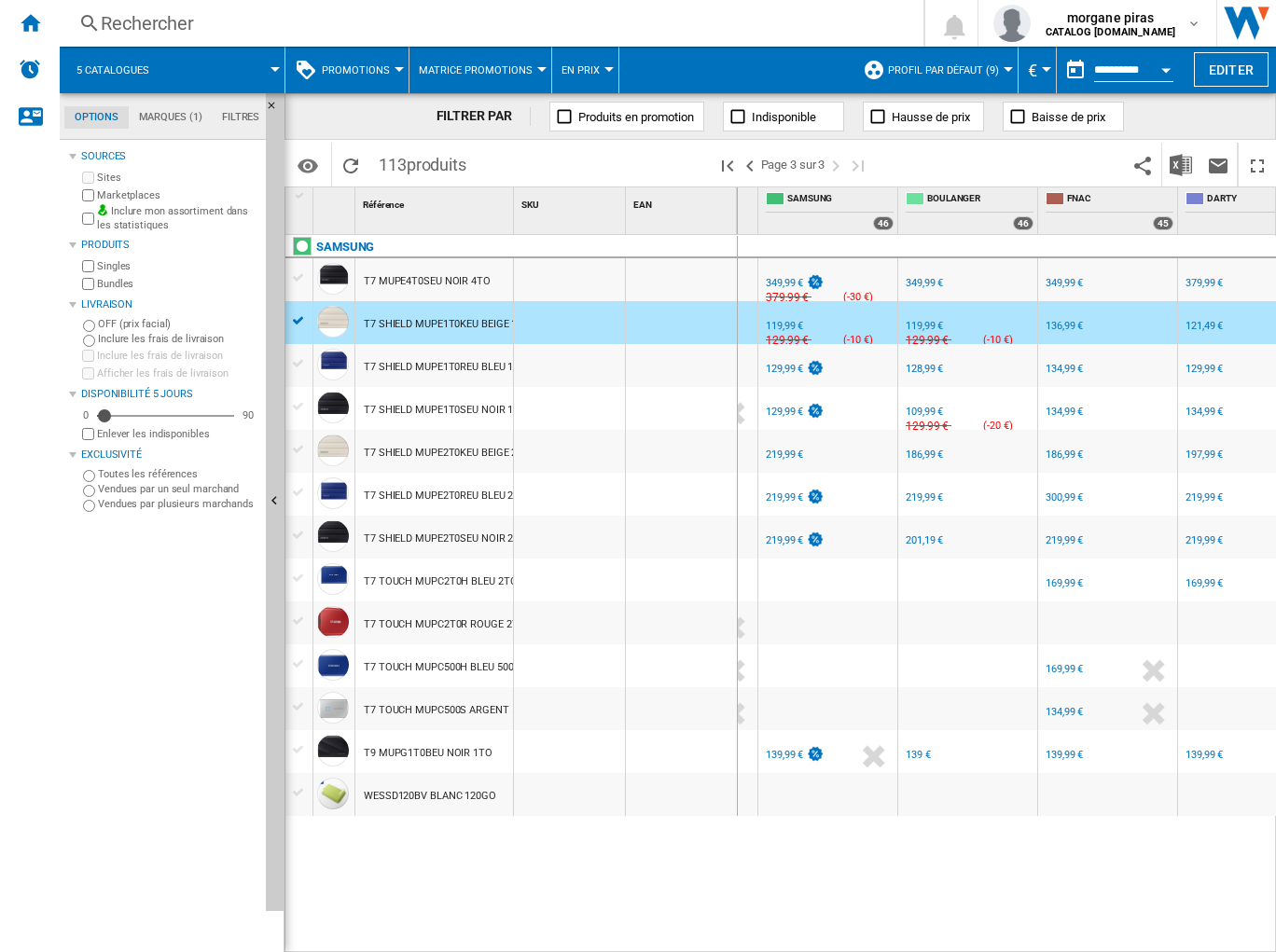
click at [854, 367] on div "FR SAMSUNG -1.0 % 129,99 € % N/A NaN € ( 129,99 € ) SAMSUNG : FR SAMSUNG" at bounding box center [828, 370] width 132 height 43
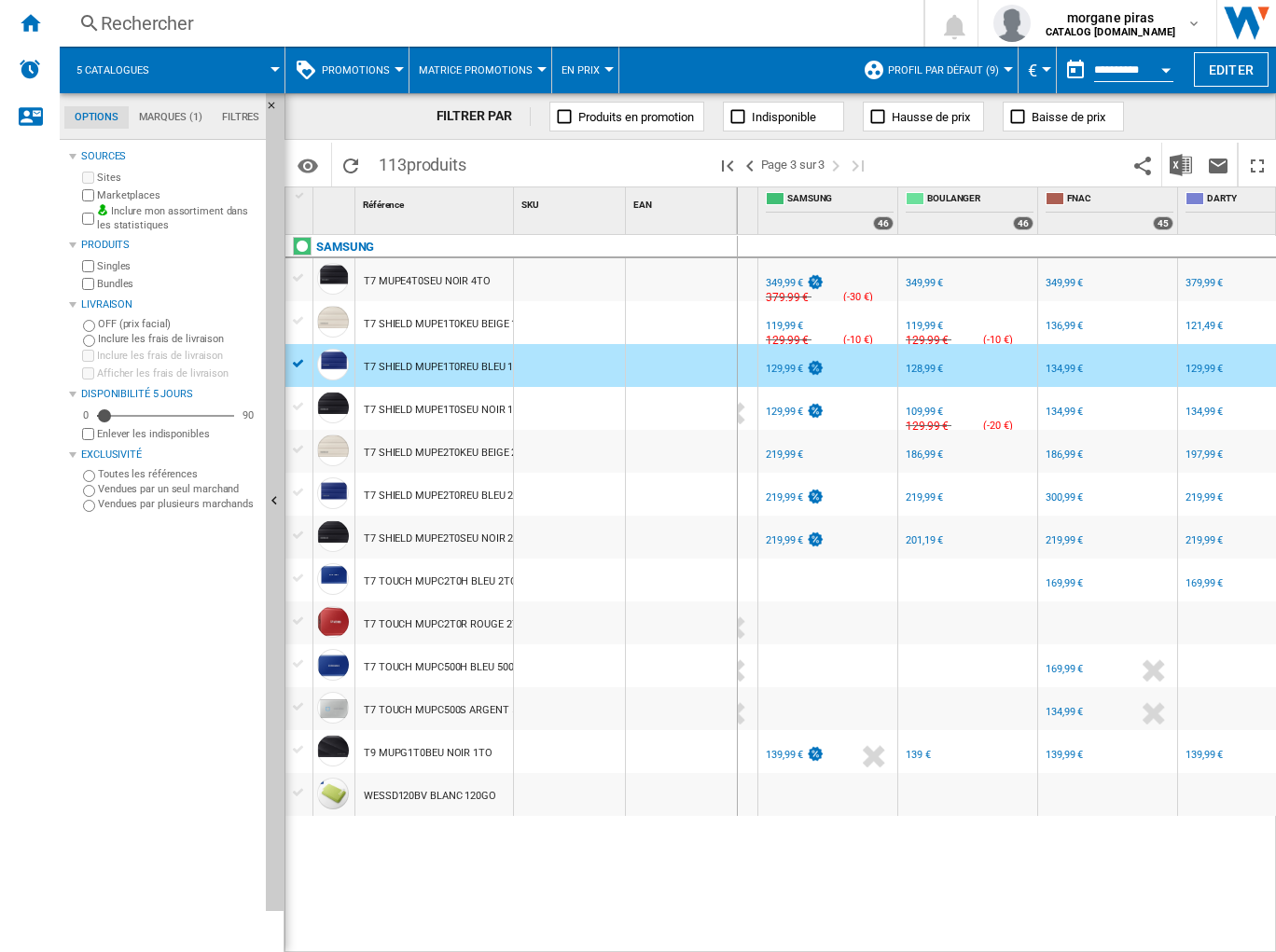
click at [852, 407] on div "FR SAMSUNG -1.0 % 129,99 € % N/A NaN € ( 129,99 € ) SAMSUNG : FR SAMSUNG" at bounding box center [828, 413] width 132 height 43
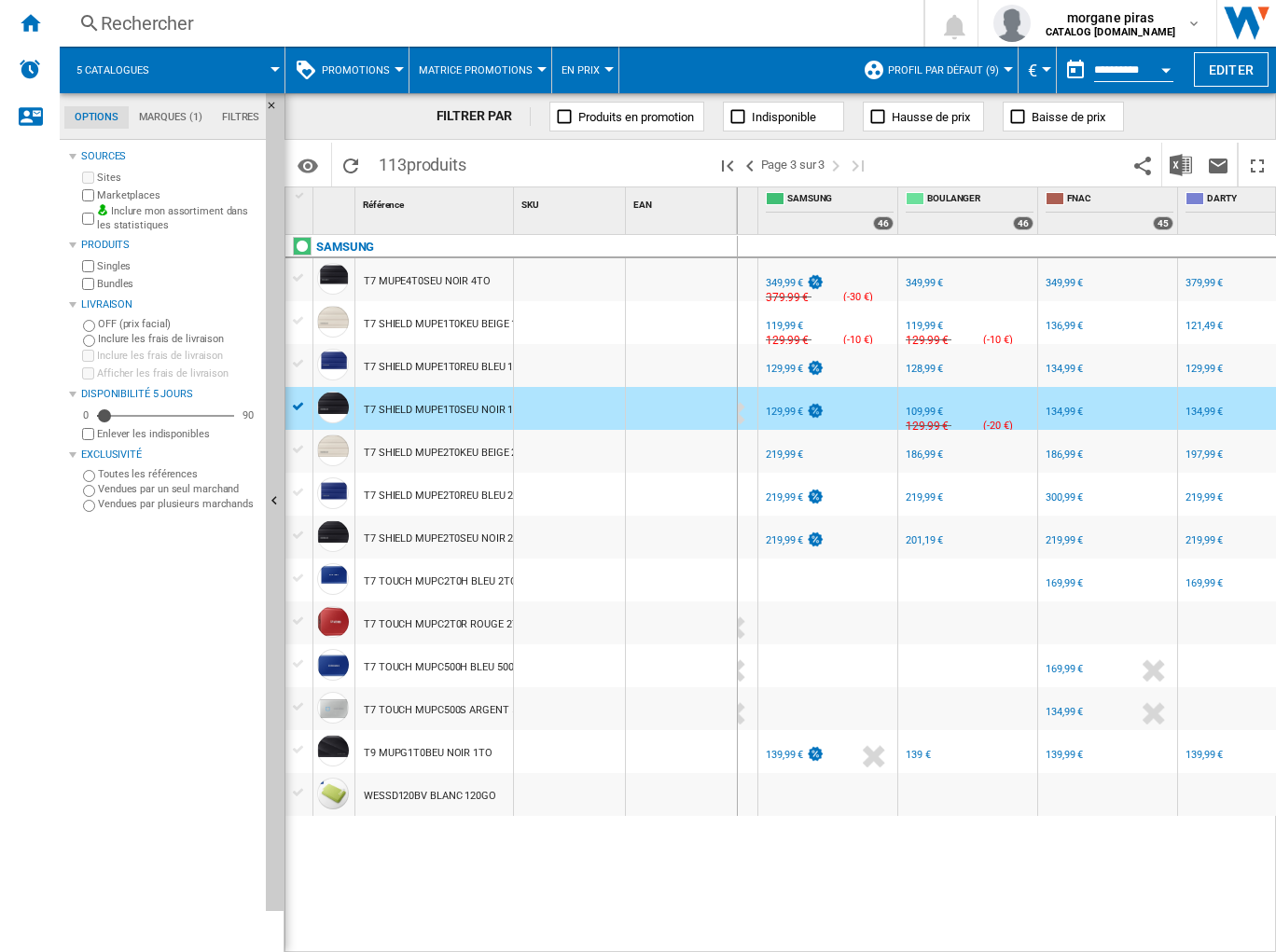
click at [784, 411] on div "129,99 €" at bounding box center [784, 411] width 37 height 13
click at [924, 406] on div "109,99 €" at bounding box center [924, 411] width 37 height 13
click at [857, 459] on div "FR SAMSUNG -1.0 % 219,99 € % N/A NaN € ( 219,99 € ) SAMSUNG : FR SAMSUNG" at bounding box center [828, 456] width 132 height 43
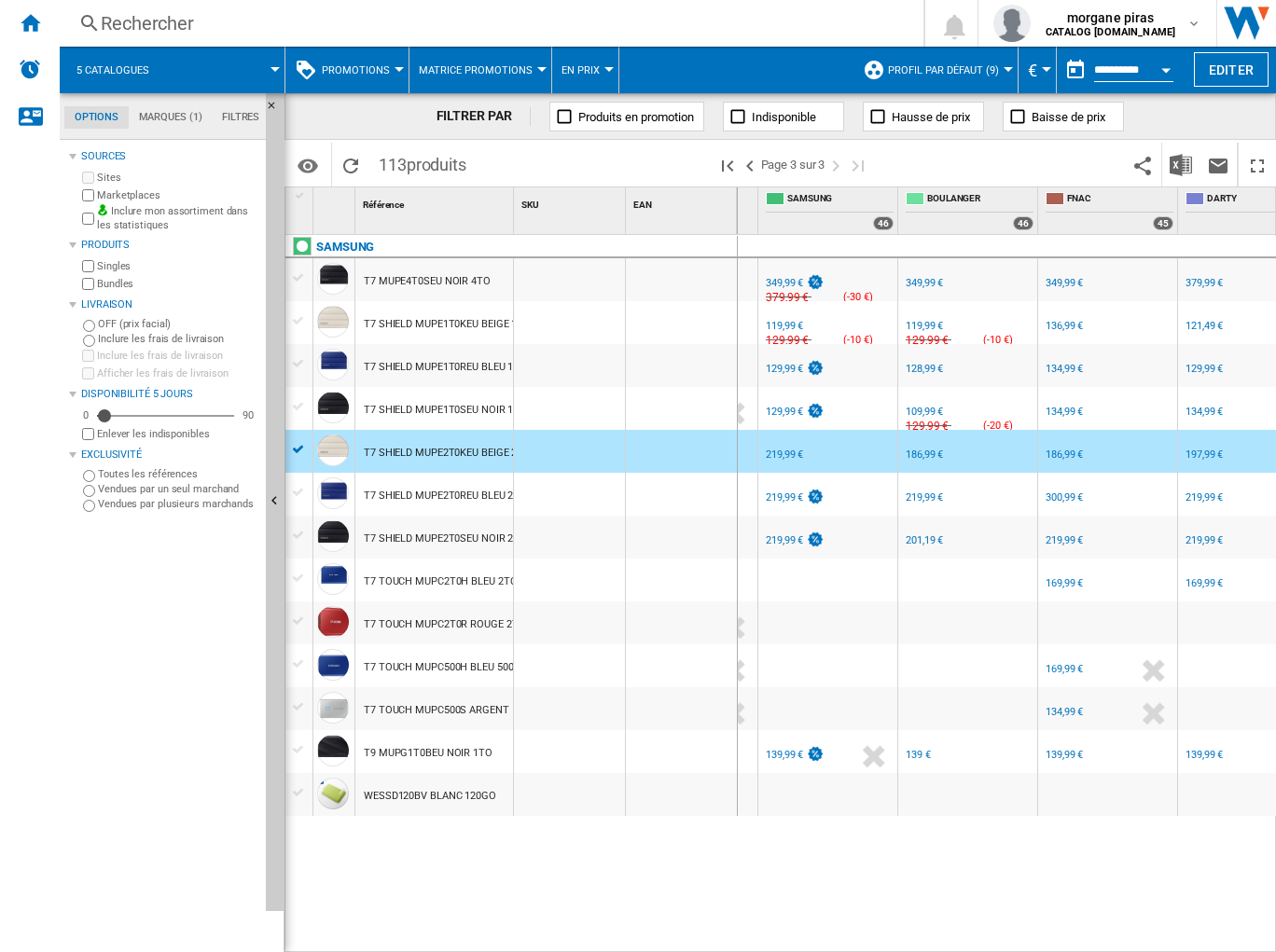
click at [778, 459] on div "219,99 €" at bounding box center [784, 455] width 37 height 13
click at [835, 496] on div "%" at bounding box center [839, 499] width 10 height 22
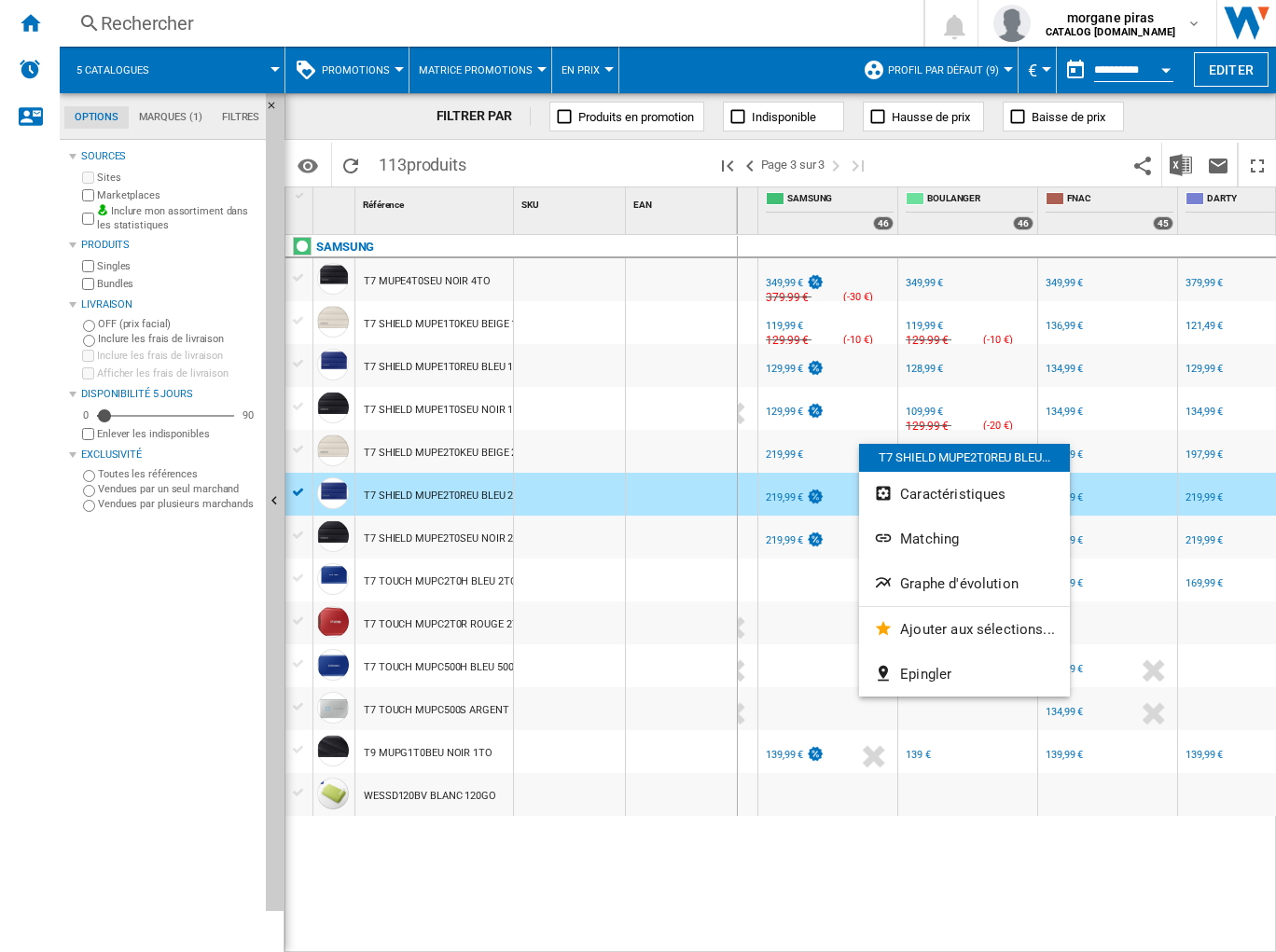
click at [848, 554] on div at bounding box center [638, 476] width 1276 height 952
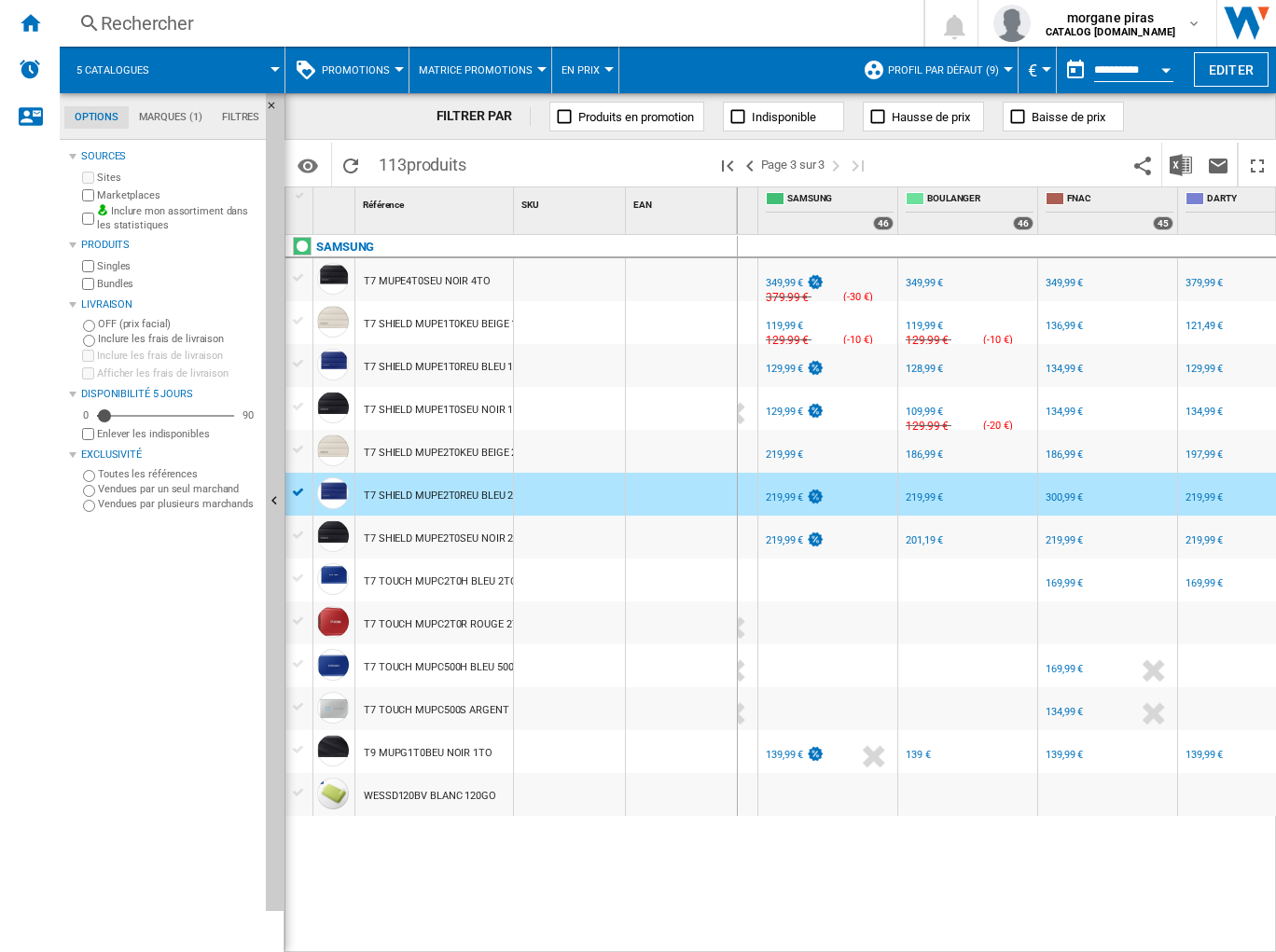
click at [787, 493] on div "219,99 €" at bounding box center [784, 497] width 37 height 13
click at [1054, 501] on div "300,99 €" at bounding box center [1064, 497] width 37 height 13
click at [867, 532] on div "FR SAMSUNG -1.0 % 219,99 € % N/A NaN € ( 219,99 € ) SAMSUNG : FR SAMSUNG" at bounding box center [828, 542] width 132 height 43
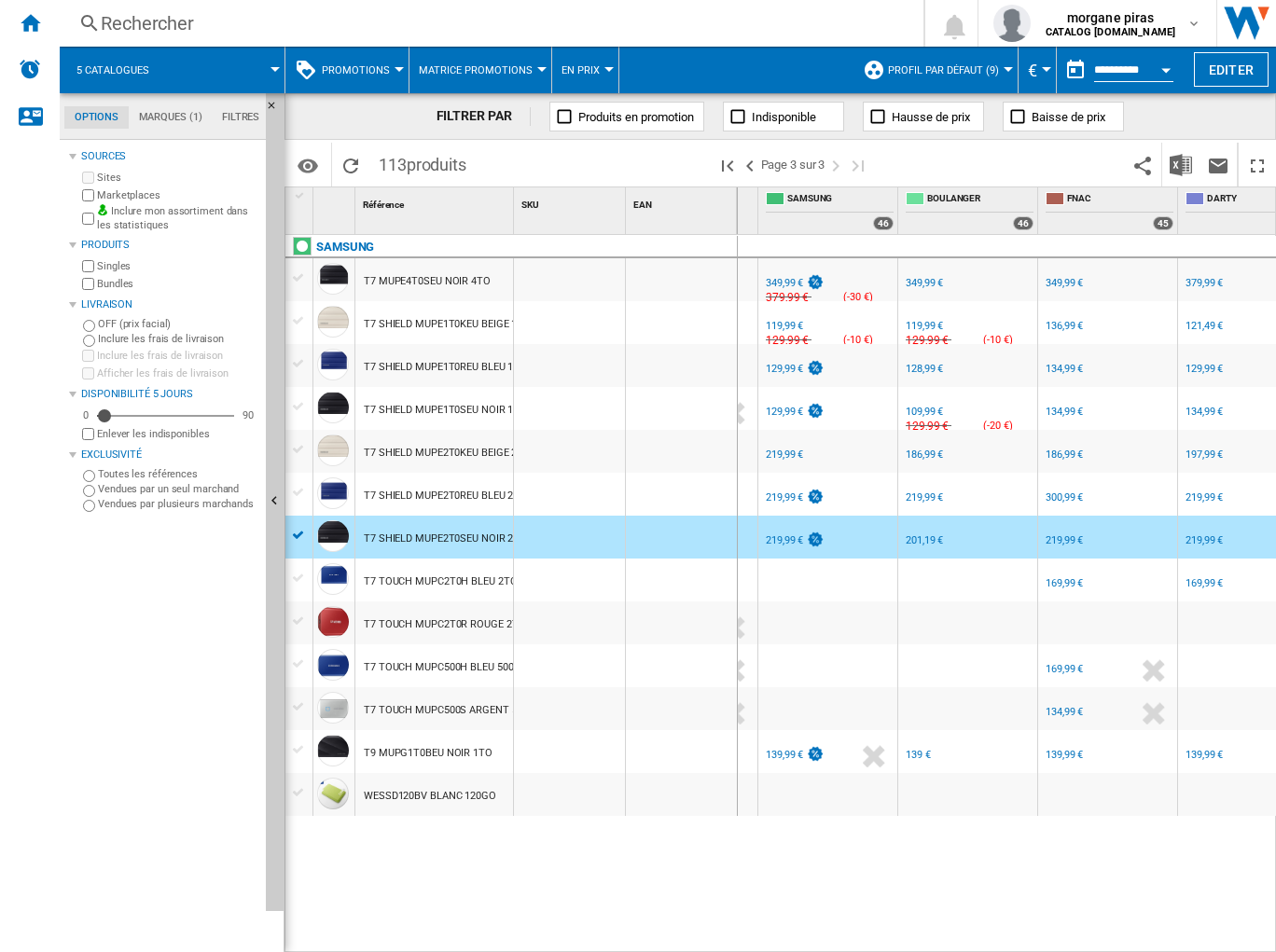
click at [787, 541] on div "219,99 €" at bounding box center [784, 540] width 37 height 13
click at [844, 600] on div "FR SAMSUNG" at bounding box center [828, 741] width 132 height 12
